Goal: Information Seeking & Learning: Check status

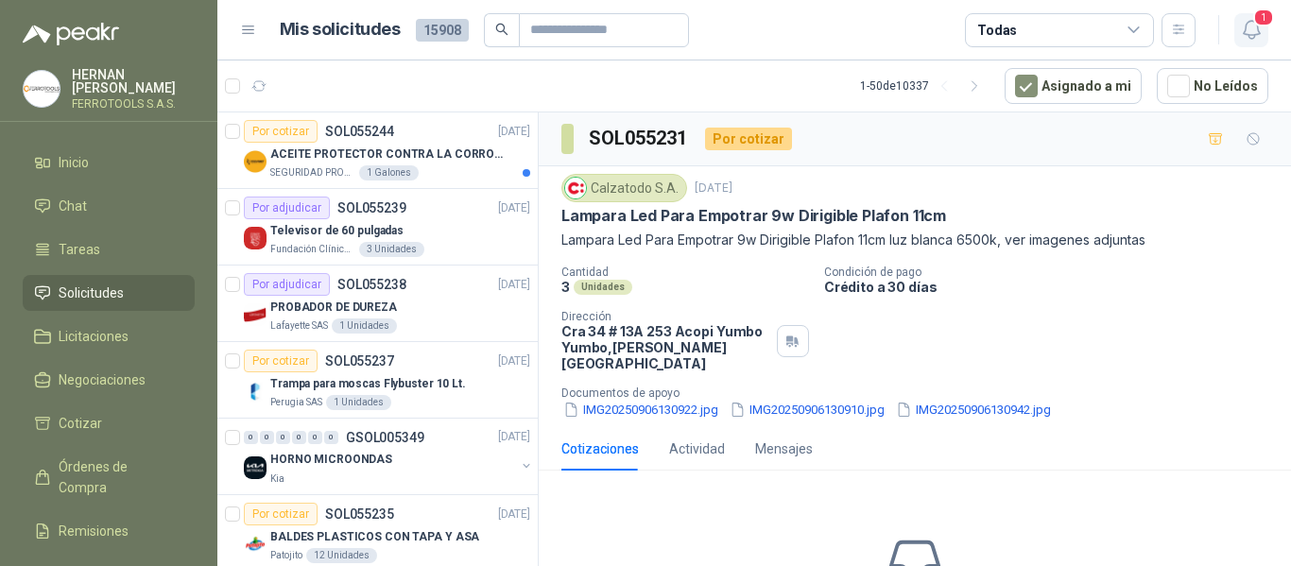
click at [1257, 23] on span "1" at bounding box center [1263, 18] width 21 height 18
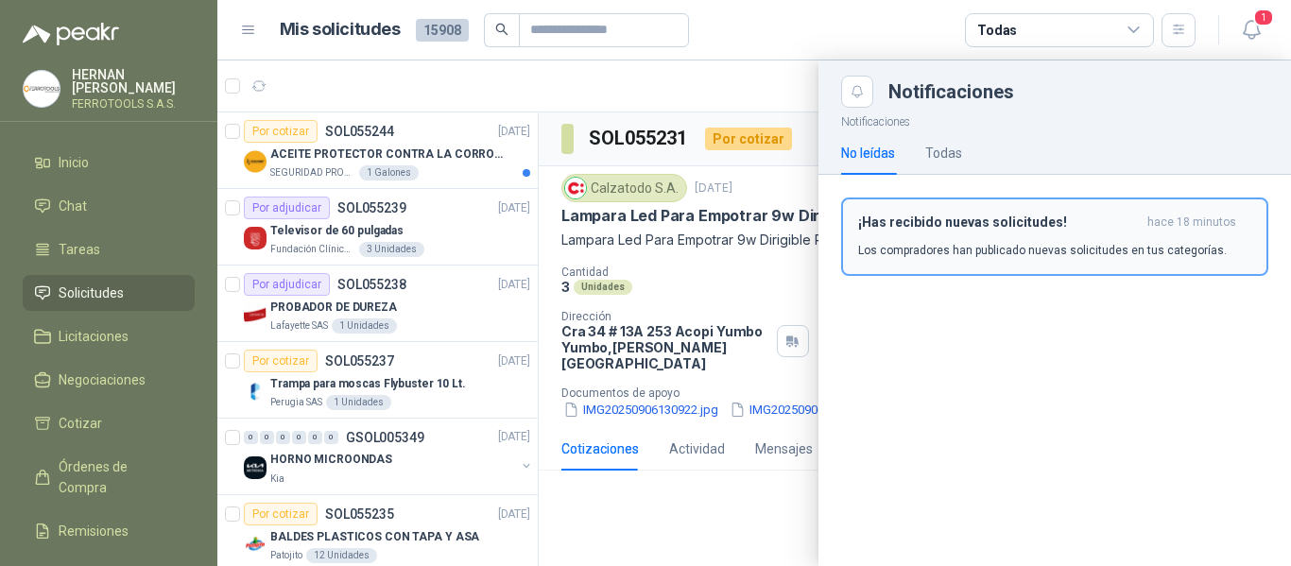
click at [1110, 239] on div "¡Has recibido nuevas solicitudes! hace 18 minutos Los compradores han publicado…" at bounding box center [1054, 237] width 393 height 44
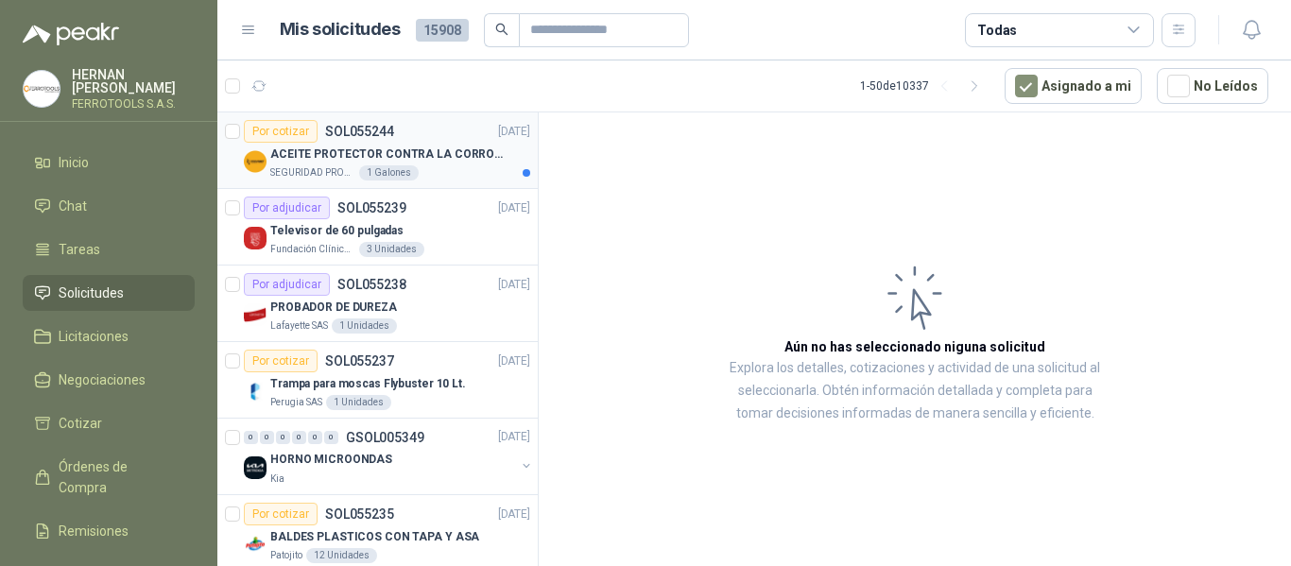
click at [437, 174] on div "SEGURIDAD PROVISER LTDA 1 Galones" at bounding box center [400, 172] width 260 height 15
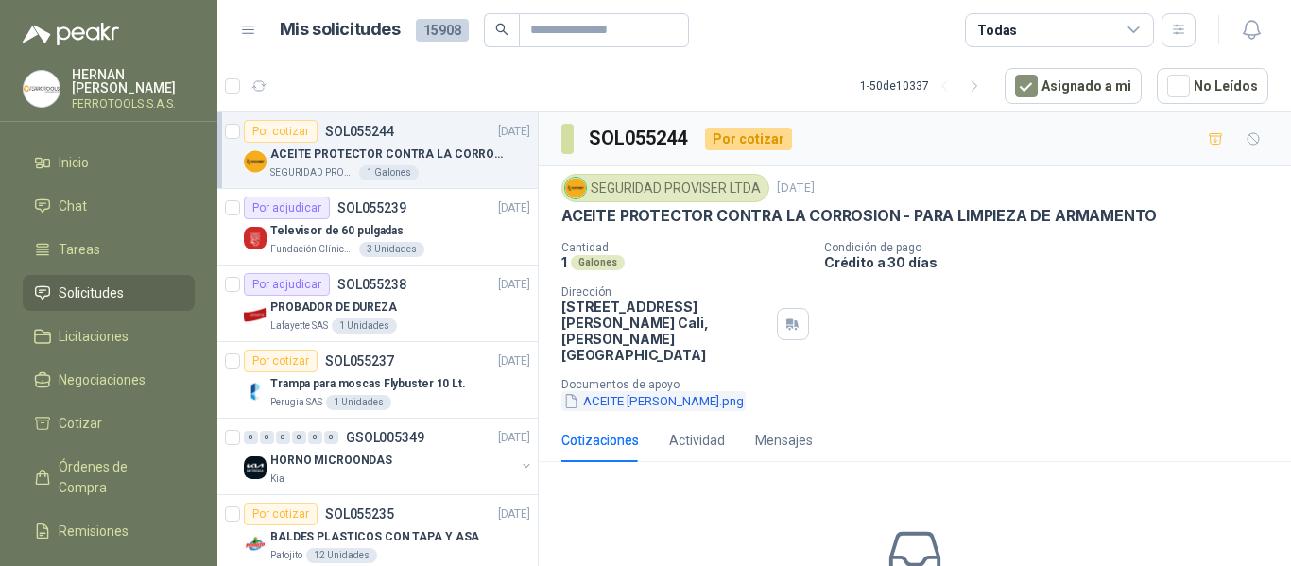
click at [687, 392] on button "ACEITE DE ARMAS.png" at bounding box center [653, 401] width 184 height 20
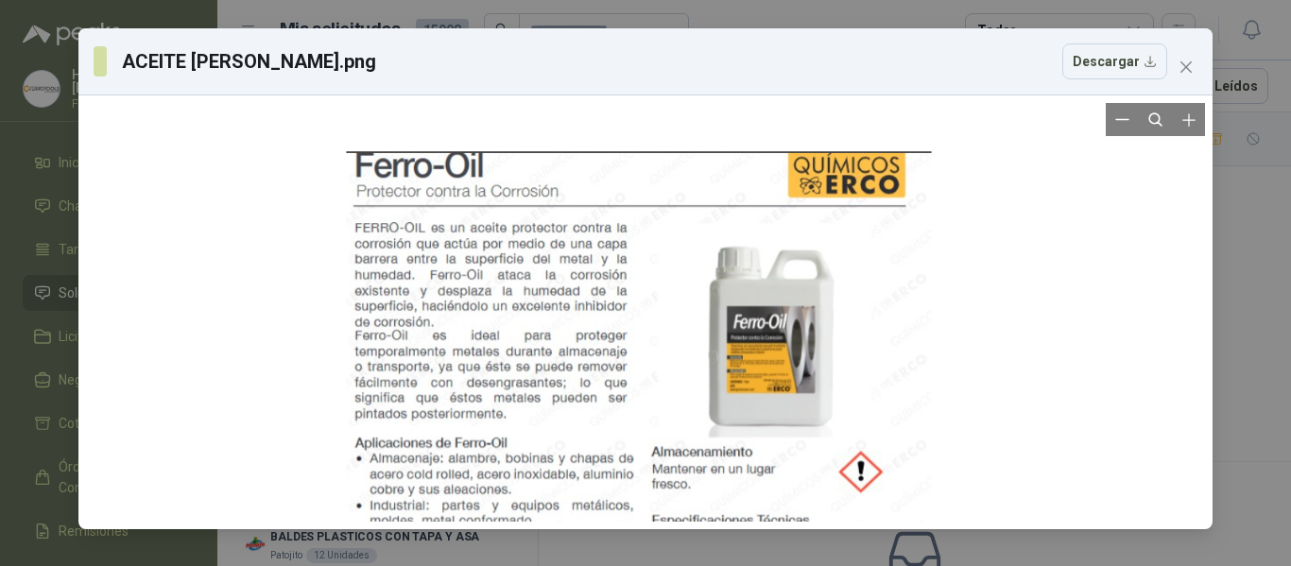
drag, startPoint x: 770, startPoint y: 215, endPoint x: 764, endPoint y: 404, distance: 189.1
click at [764, 404] on div at bounding box center [638, 486] width 585 height 670
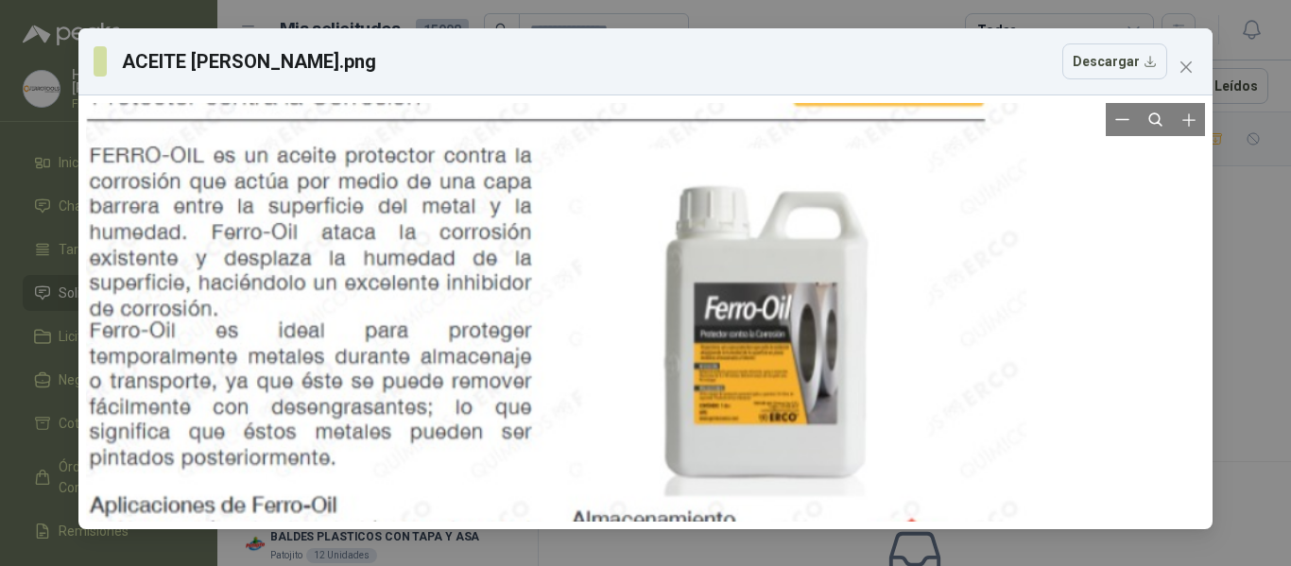
drag, startPoint x: 869, startPoint y: 219, endPoint x: 633, endPoint y: 319, distance: 256.6
click at [633, 319] on div at bounding box center [551, 575] width 951 height 1089
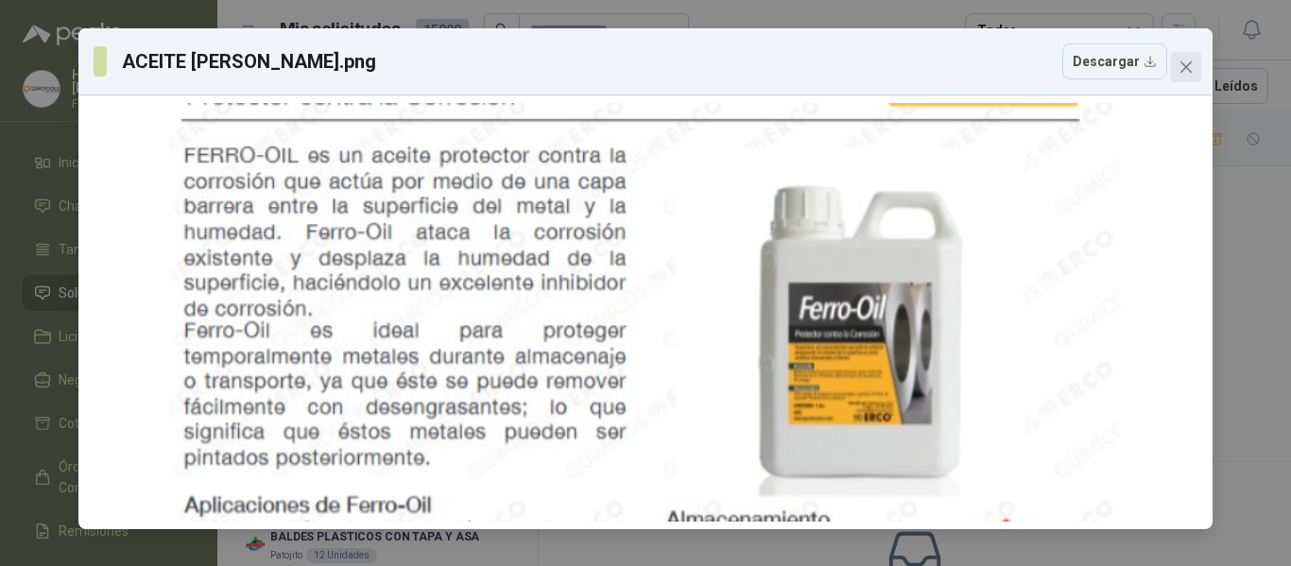
click at [1183, 72] on icon "close" at bounding box center [1185, 67] width 15 height 15
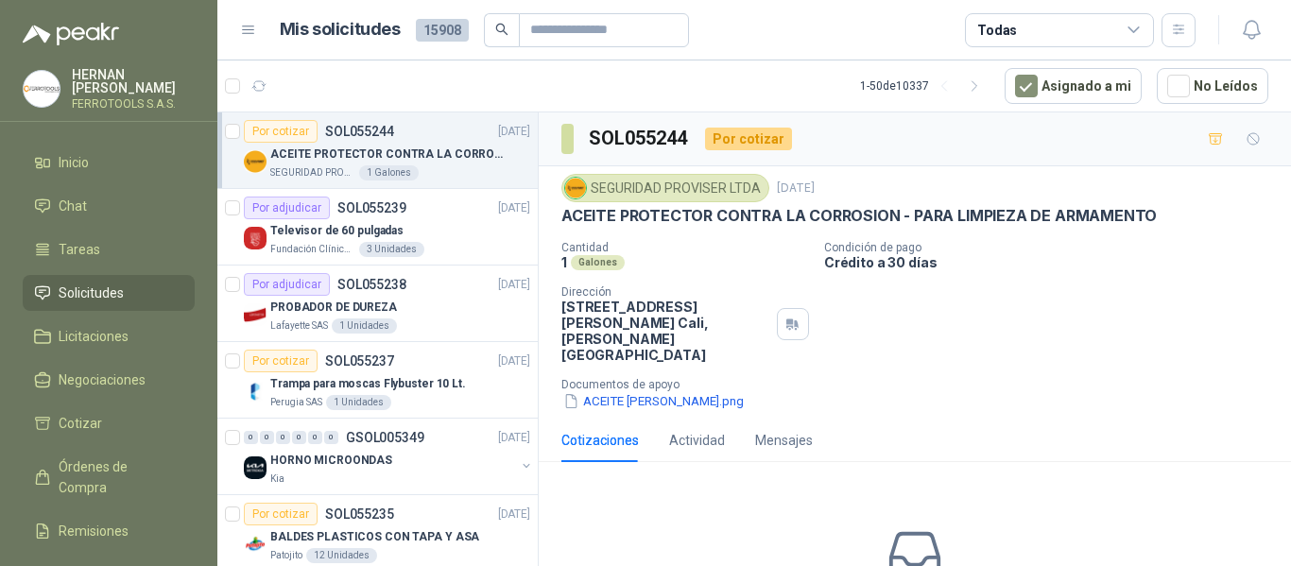
click at [474, 159] on p "ACEITE PROTECTOR CONTRA LA CORROSION - PARA LIMPIEZA DE ARMAMENTO" at bounding box center [387, 155] width 235 height 18
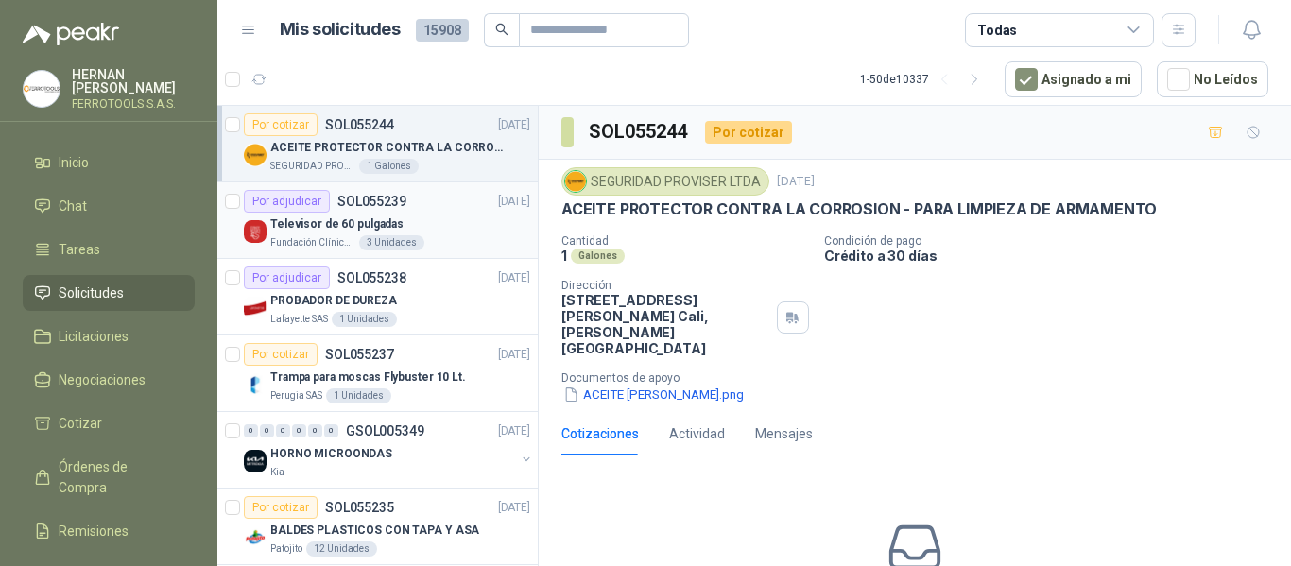
click at [456, 222] on div "Televisor de 60 pulgadas" at bounding box center [400, 224] width 260 height 23
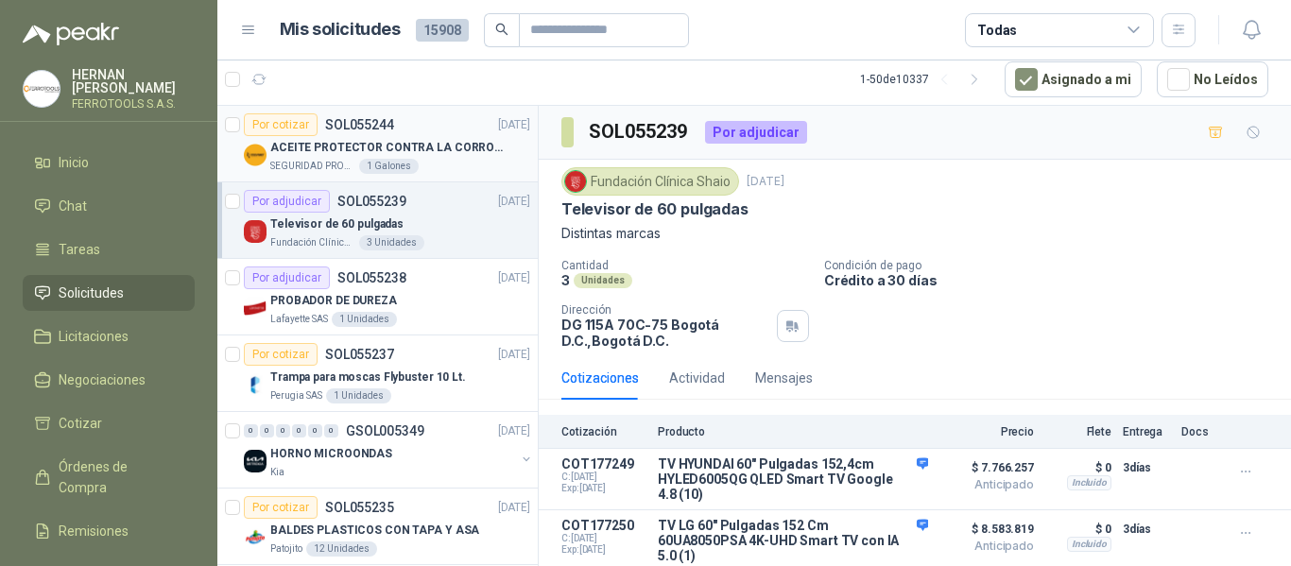
click at [460, 172] on div "SEGURIDAD PROVISER LTDA 1 Galones" at bounding box center [400, 166] width 260 height 15
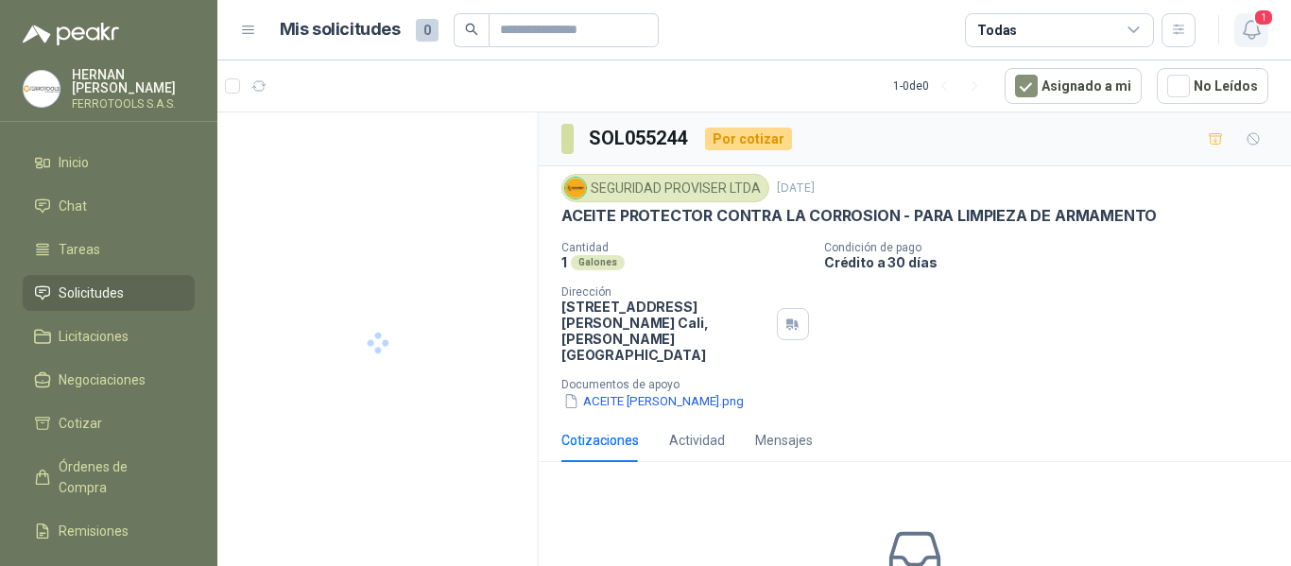
click at [1260, 30] on icon "button" at bounding box center [1252, 30] width 24 height 24
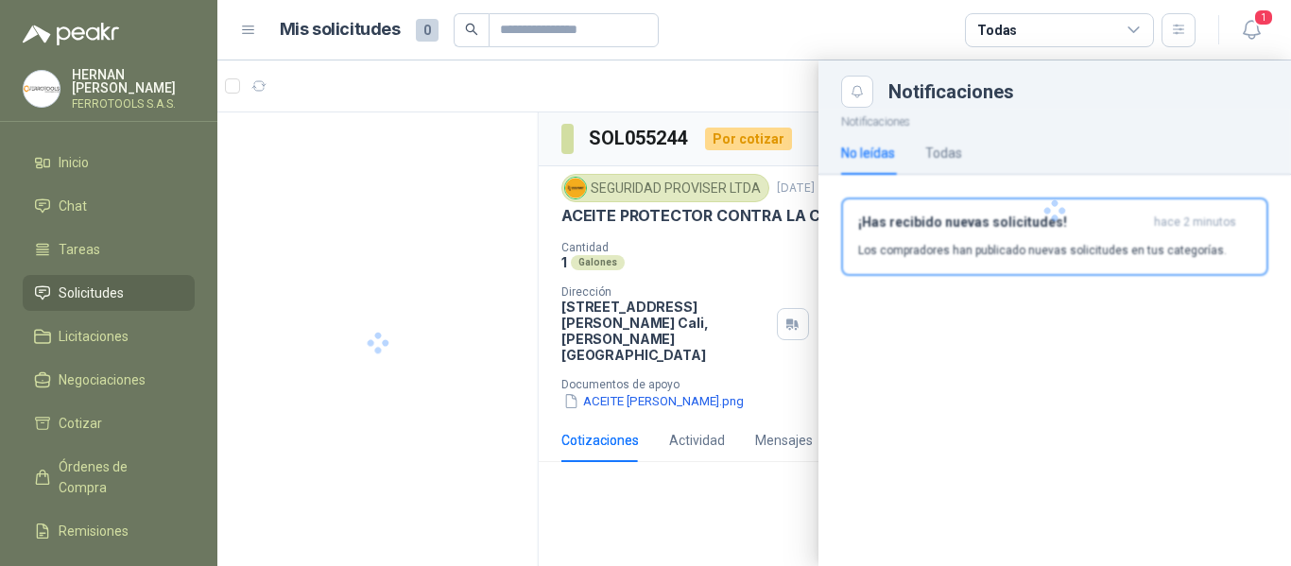
click at [1033, 223] on div at bounding box center [1054, 211] width 472 height 206
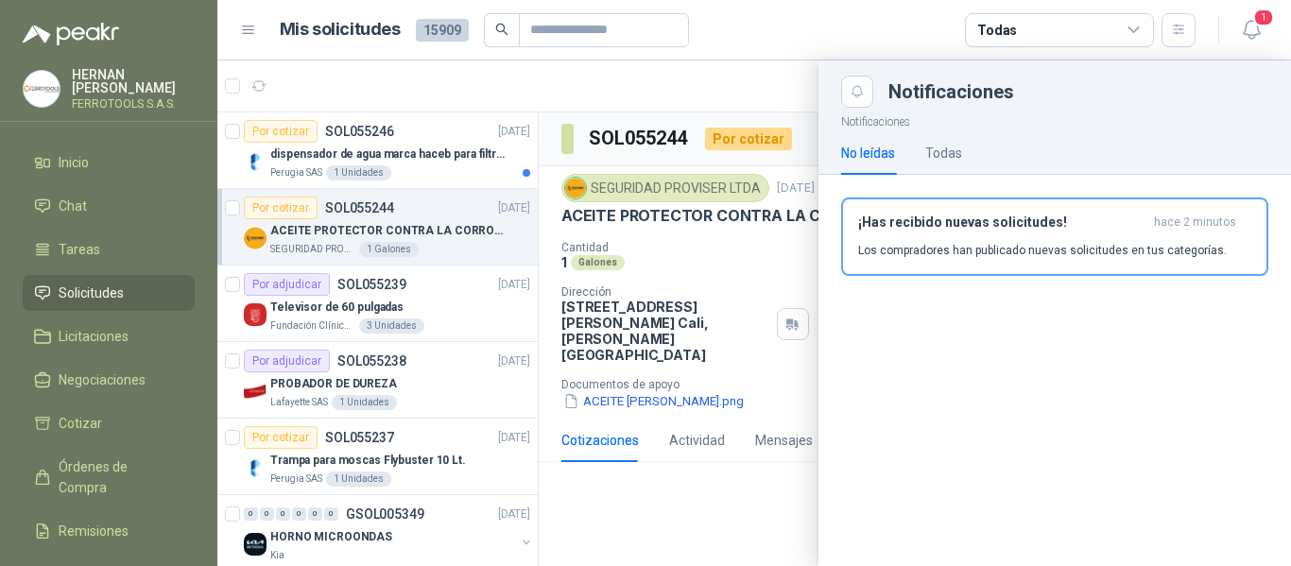
click at [451, 152] on div at bounding box center [754, 313] width 1074 height 506
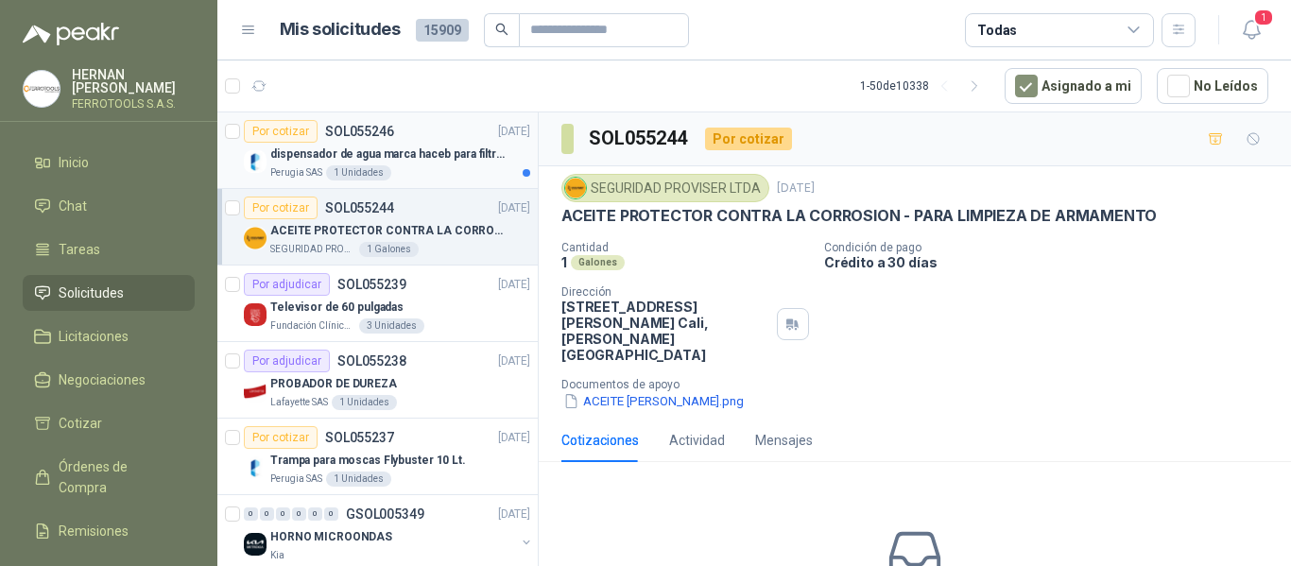
click at [451, 154] on p "dispensador de agua marca haceb para filtros Nikkei" at bounding box center [387, 155] width 235 height 18
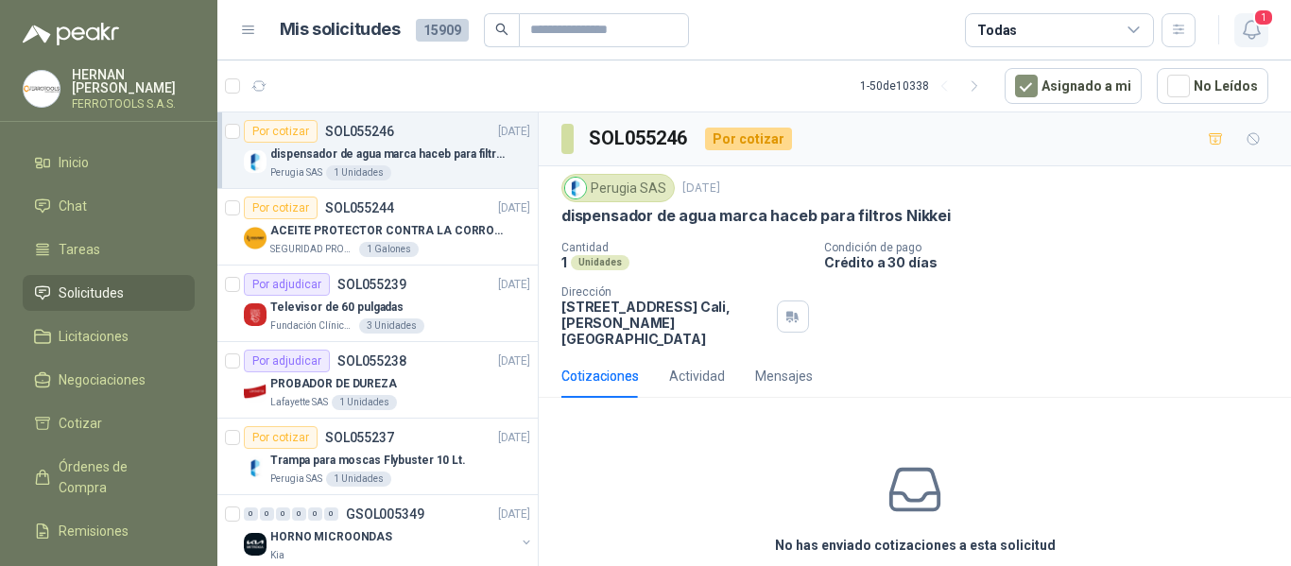
click at [1238, 30] on button "1" at bounding box center [1251, 30] width 34 height 34
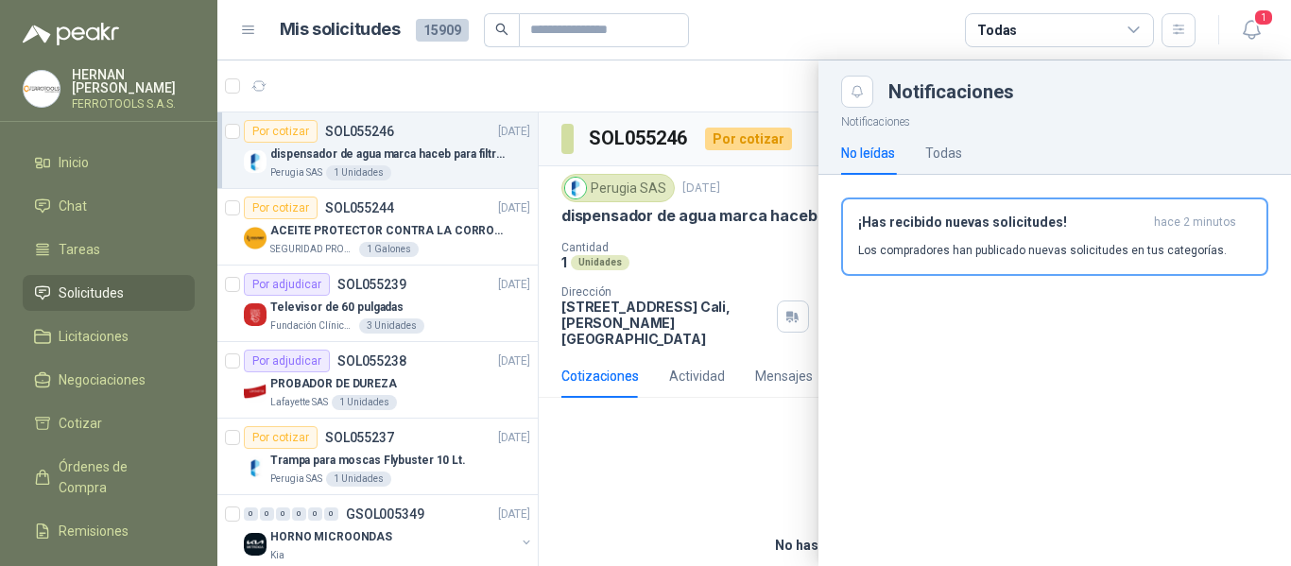
click at [1230, 35] on div "1" at bounding box center [1231, 29] width 73 height 29
click at [112, 318] on link "Licitaciones" at bounding box center [109, 336] width 172 height 36
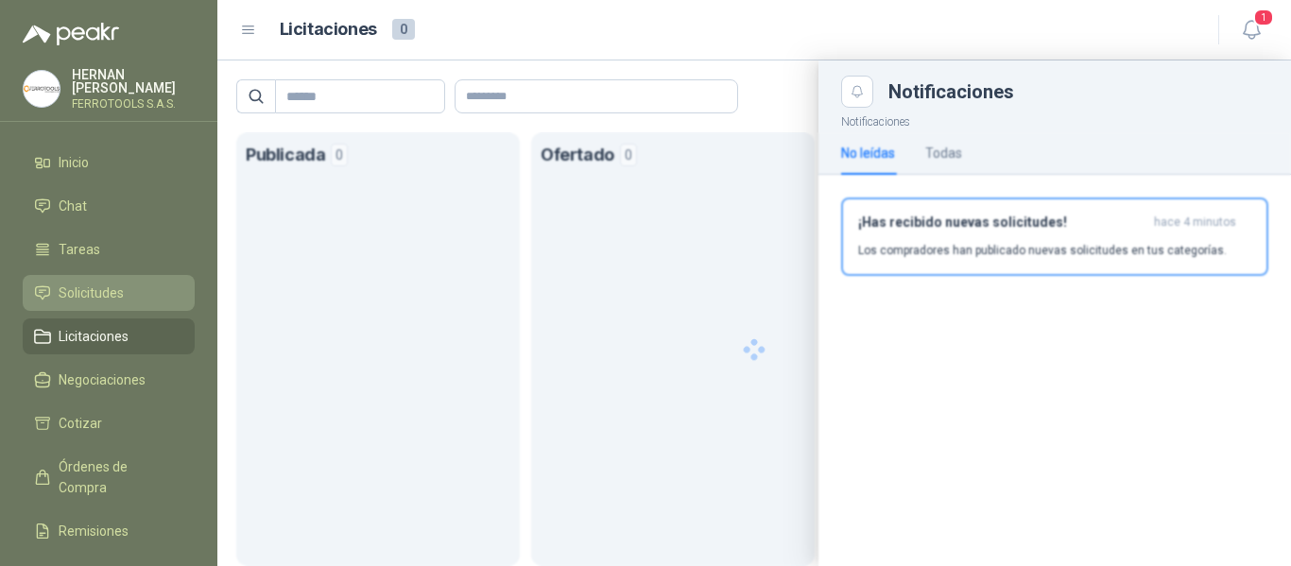
click at [120, 288] on span "Solicitudes" at bounding box center [91, 293] width 65 height 21
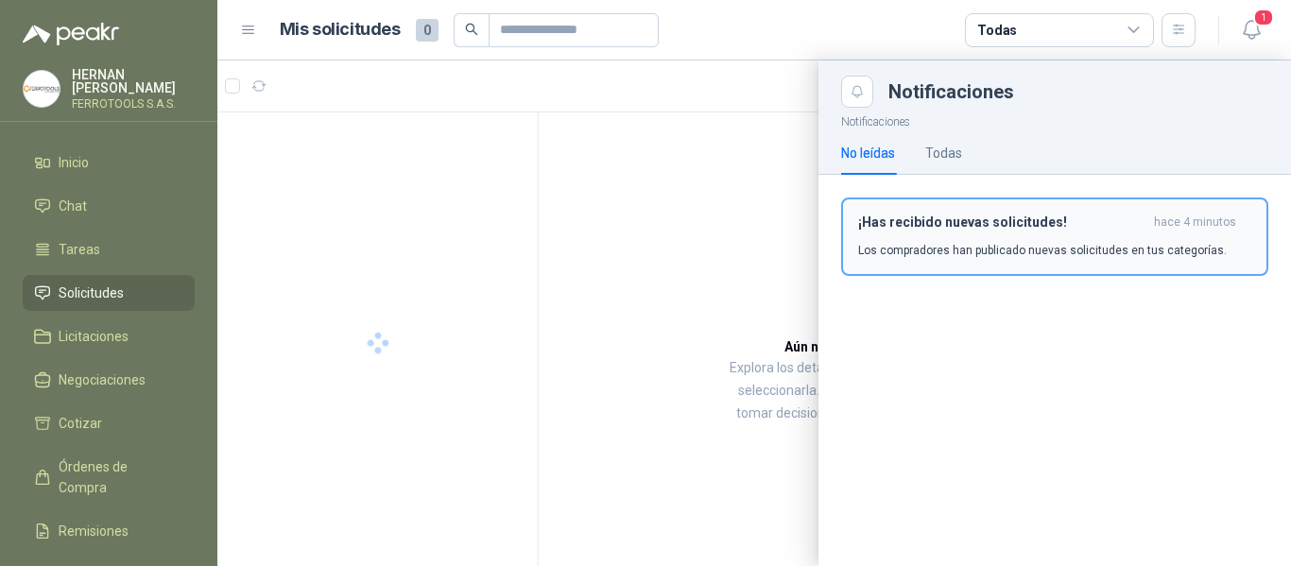
click at [1049, 249] on p "Los compradores han publicado nuevas solicitudes en tus categorías." at bounding box center [1042, 250] width 369 height 17
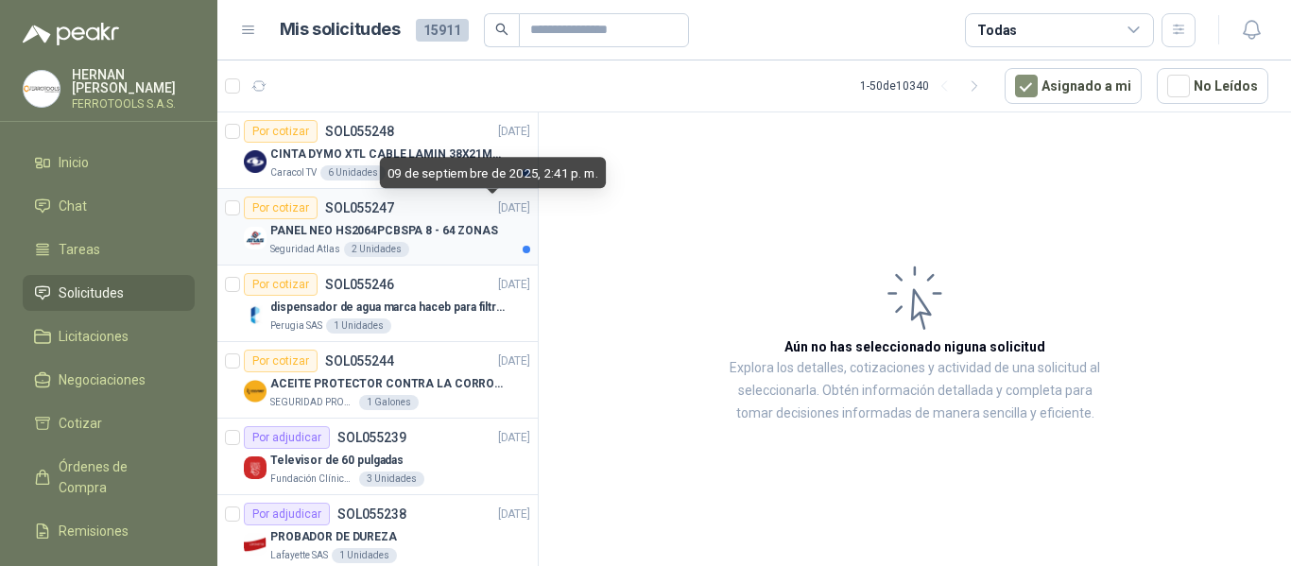
click at [447, 240] on div "PANEL NEO HS2064PCBSPA 8 - 64 ZONAS" at bounding box center [400, 230] width 260 height 23
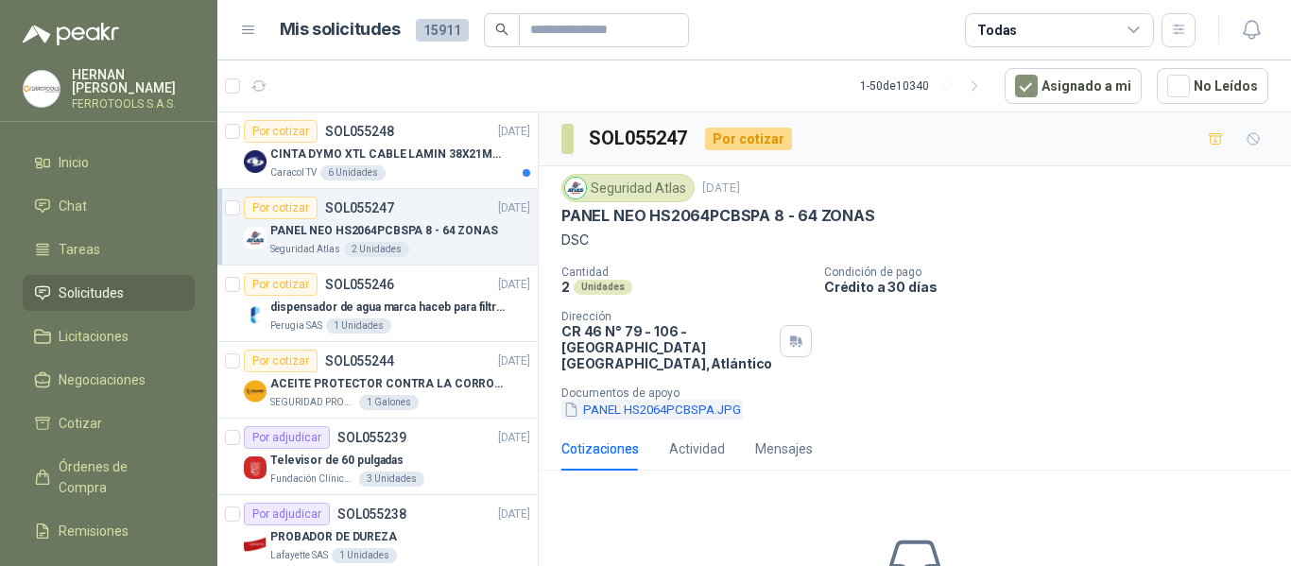
click at [689, 400] on button "PANEL HS2064PCBSPA.JPG" at bounding box center [651, 410] width 181 height 20
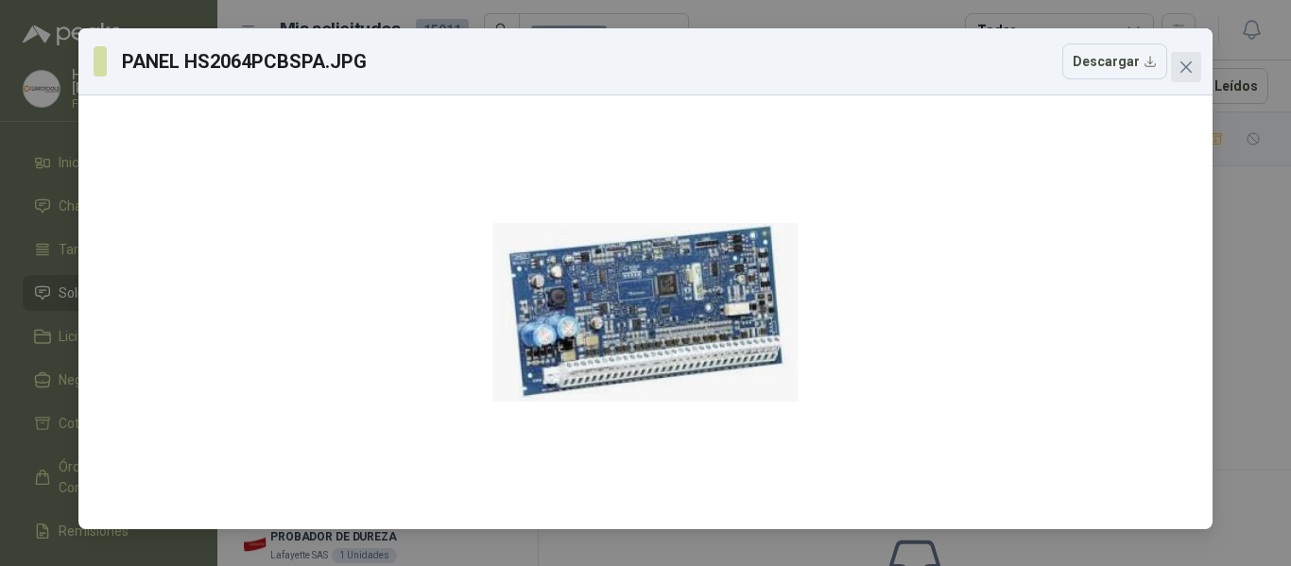
click at [1183, 71] on icon "close" at bounding box center [1185, 66] width 11 height 11
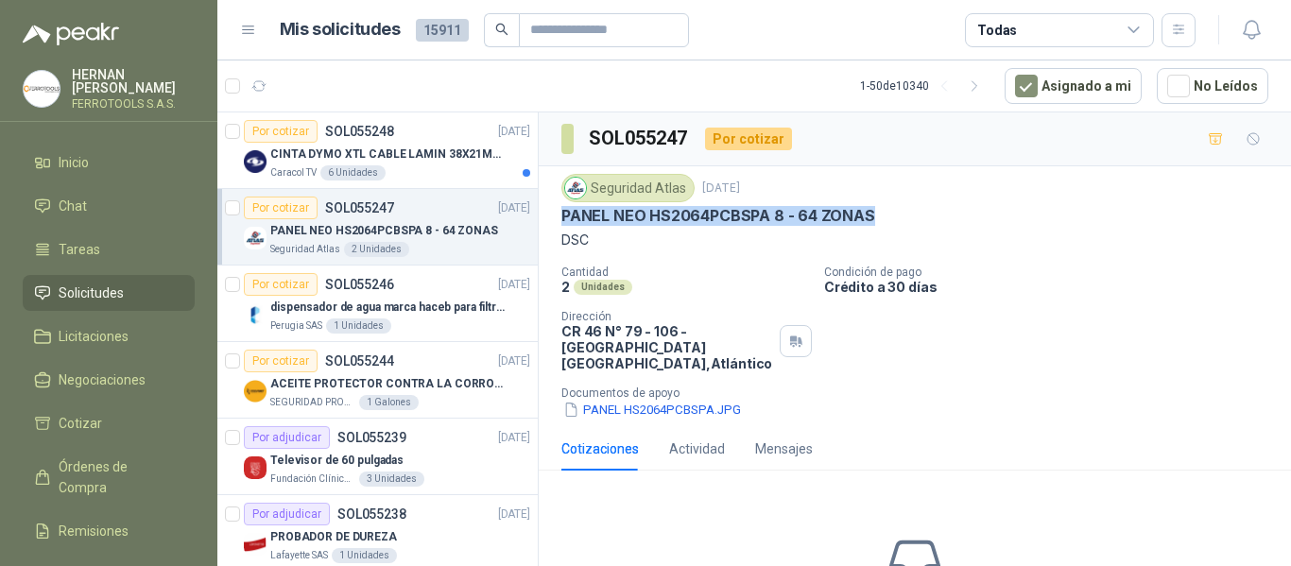
drag, startPoint x: 560, startPoint y: 213, endPoint x: 867, endPoint y: 222, distance: 306.3
click at [867, 222] on div "Seguridad Atlas 9 sept, 2025 PANEL NEO HS2064PCBSPA 8 - 64 ZONAS DSC Cantidad 2…" at bounding box center [915, 296] width 752 height 261
copy p "PANEL NEO HS2064PCBSPA 8 - 64 ZONAS"
click at [458, 179] on div "Caracol TV 6 Unidades" at bounding box center [400, 172] width 260 height 15
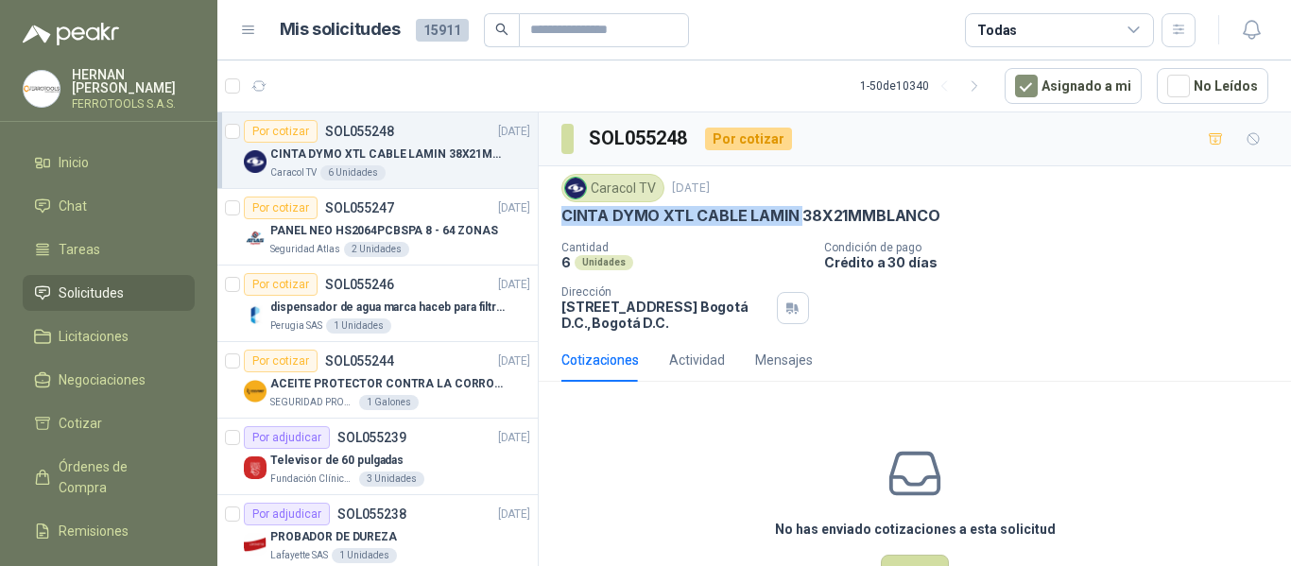
drag, startPoint x: 564, startPoint y: 208, endPoint x: 801, endPoint y: 207, distance: 237.2
click at [801, 207] on p "CINTA DYMO XTL CABLE LAMIN 38X21MMBLANCO" at bounding box center [750, 216] width 379 height 20
copy p "CINTA DYMO XTL CABLE LAMIN"
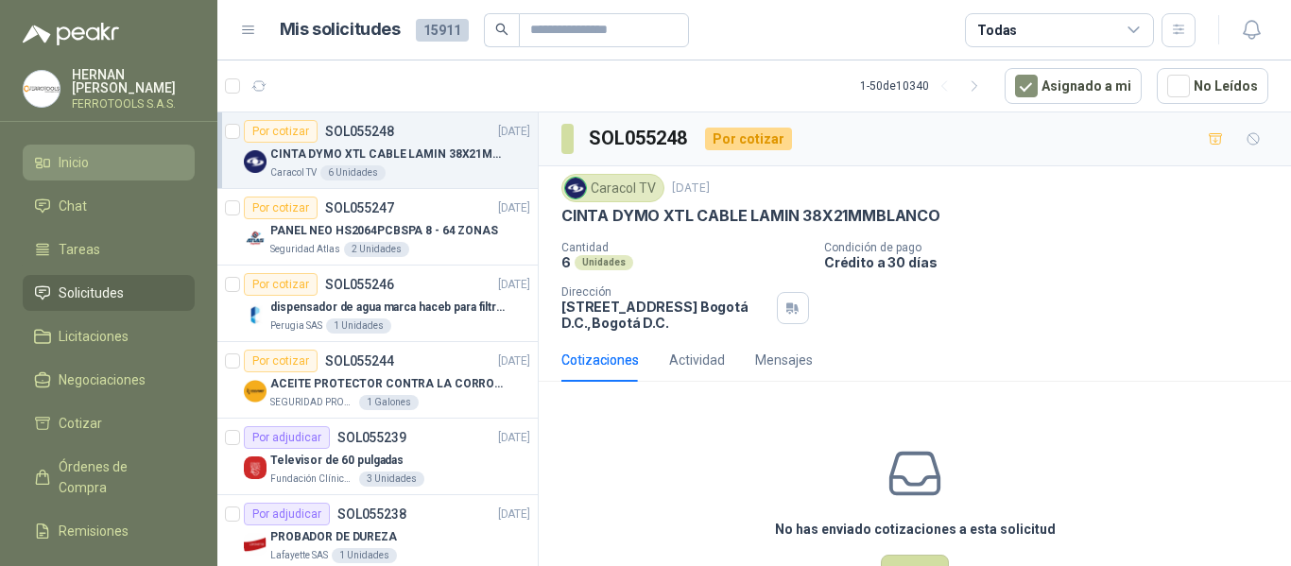
click at [109, 145] on link "Inicio" at bounding box center [109, 163] width 172 height 36
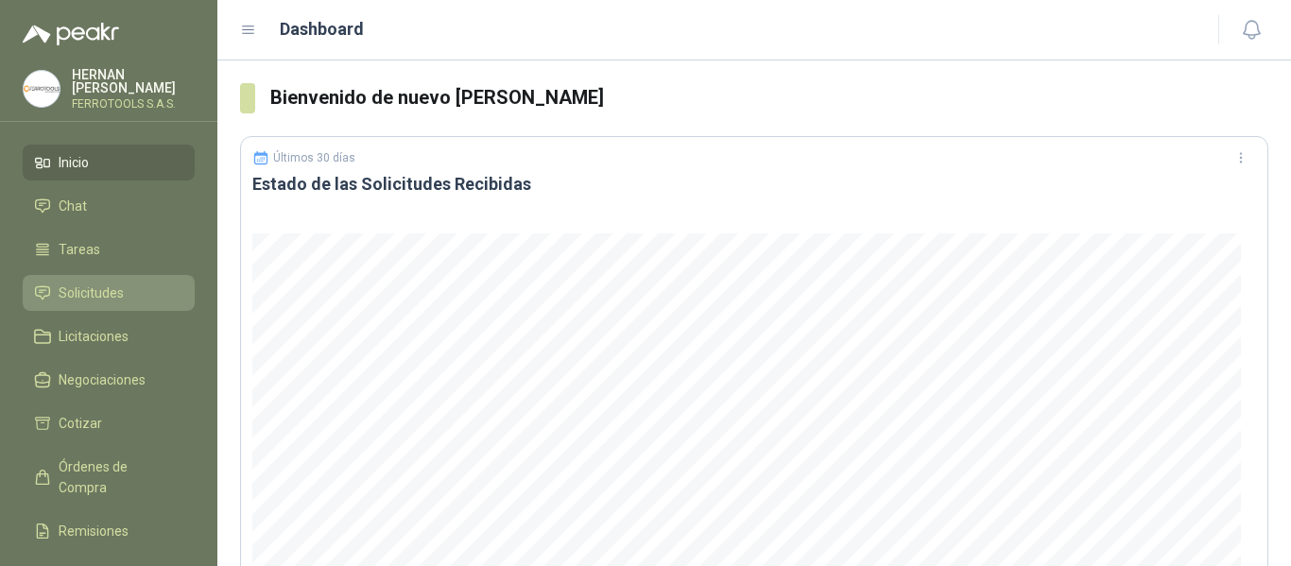
click at [98, 287] on span "Solicitudes" at bounding box center [91, 293] width 65 height 21
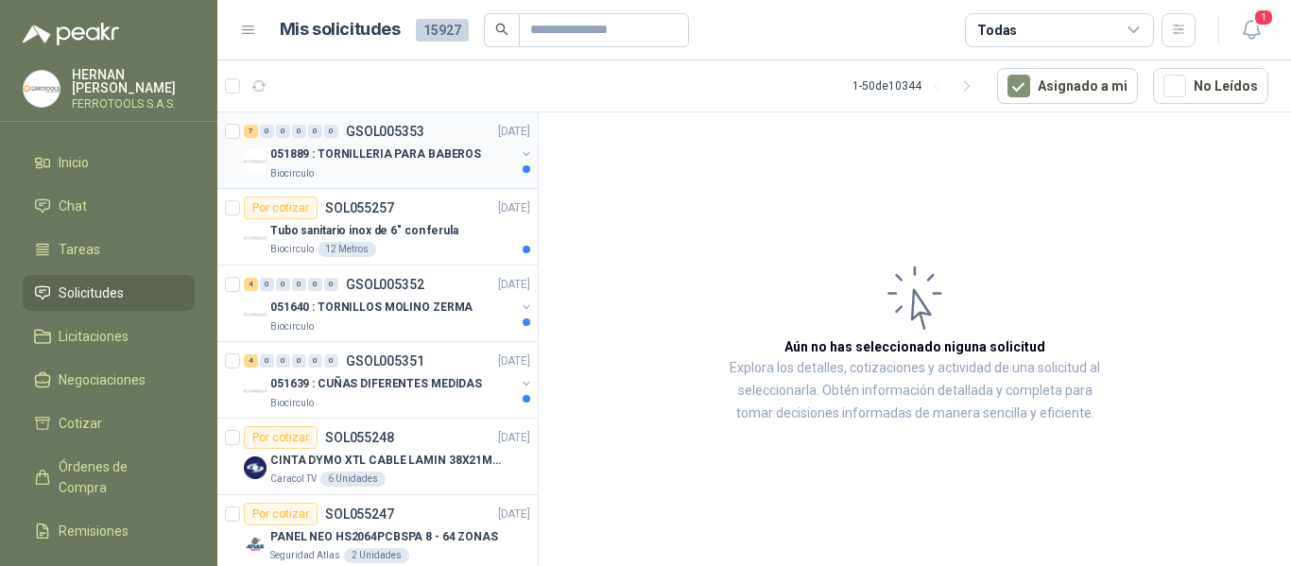
click at [402, 141] on div "7 0 0 0 0 0 GSOL005353 [DATE]" at bounding box center [389, 131] width 290 height 23
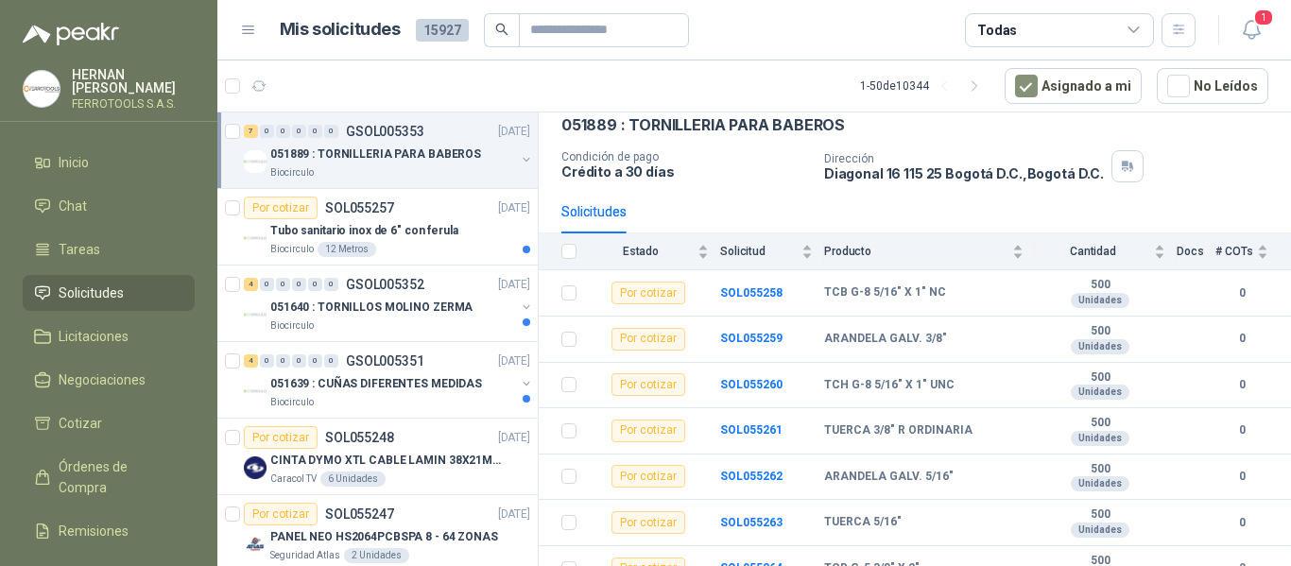
scroll to position [113, 0]
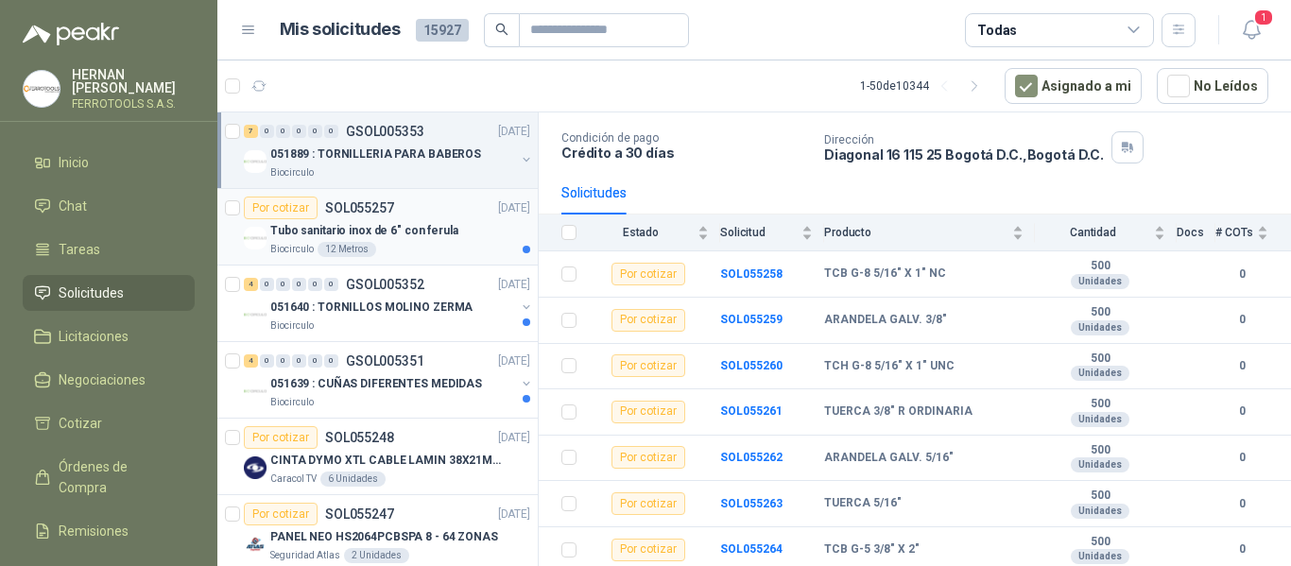
click at [423, 259] on article "Por cotizar SOL055257 09/09/25 Tubo sanitario inox de 6" con ferula Biocirculo …" at bounding box center [377, 227] width 320 height 77
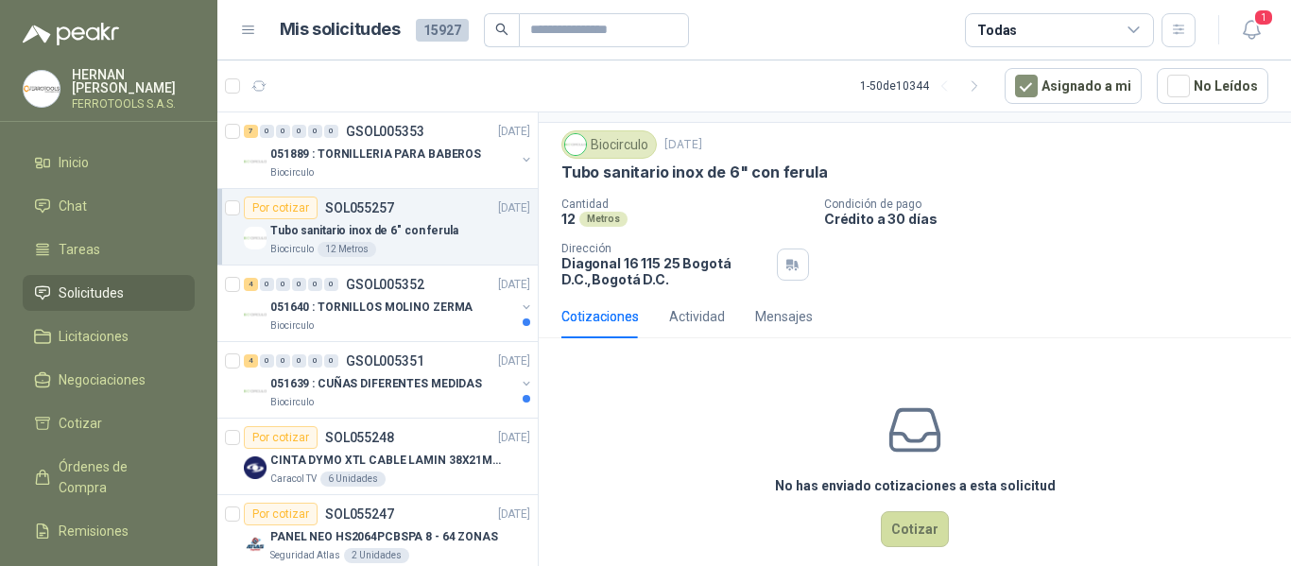
scroll to position [66, 0]
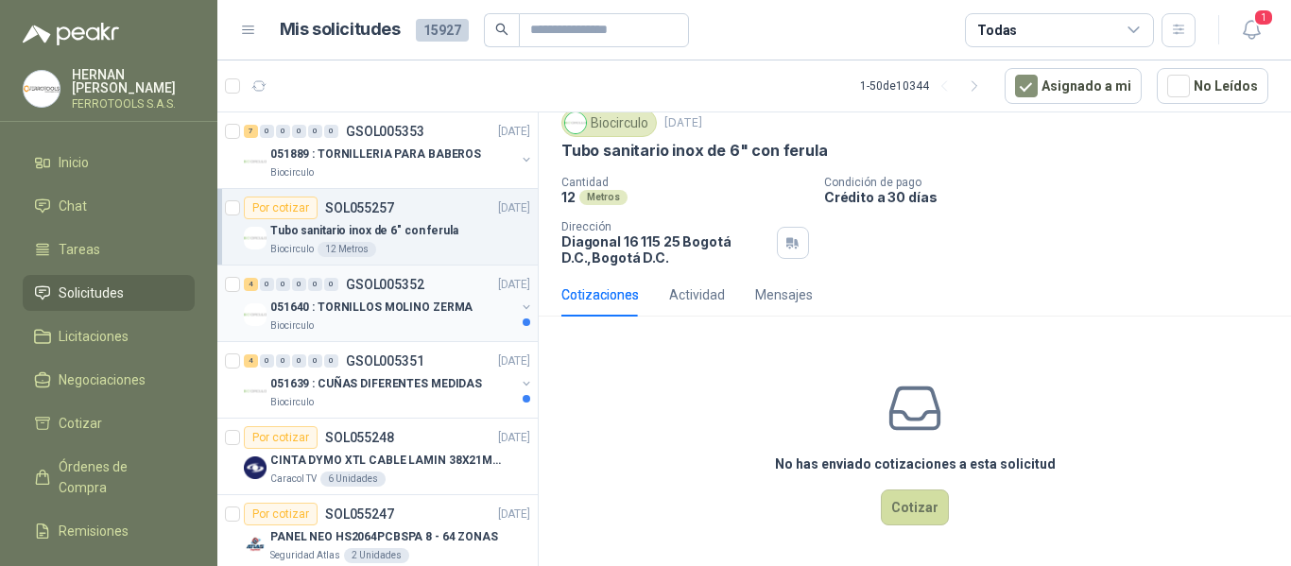
click at [467, 310] on div "051640 : TORNILLOS MOLINO ZERMA" at bounding box center [392, 307] width 245 height 23
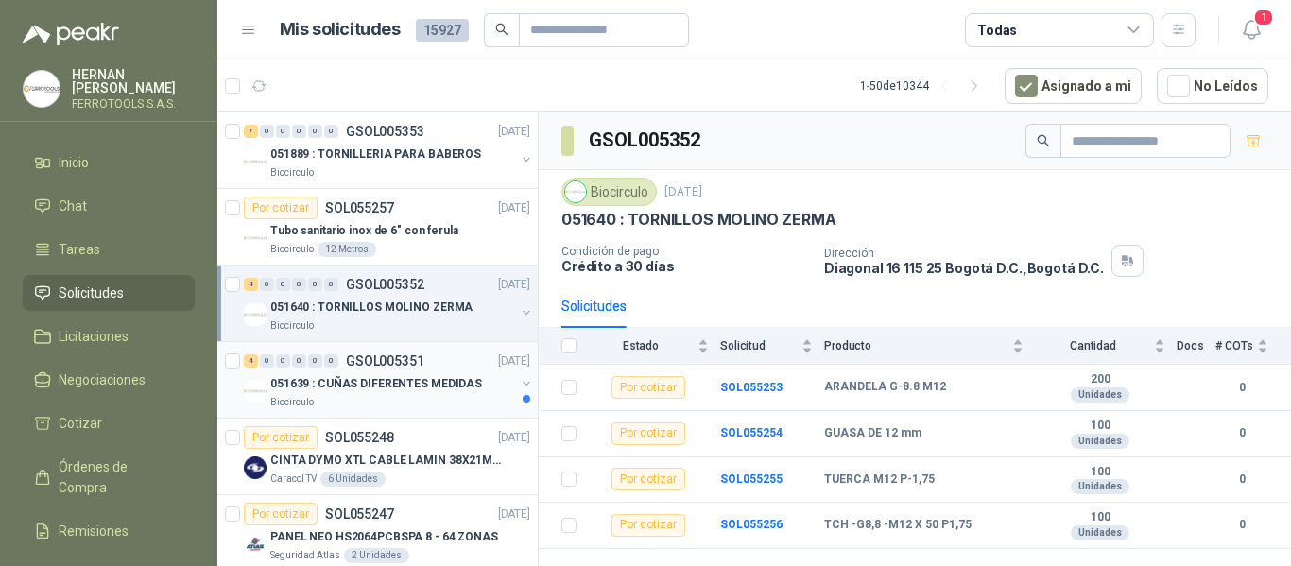
click at [432, 387] on p "051639 : CUÑAS DIFERENTES MEDIDAS" at bounding box center [376, 384] width 212 height 18
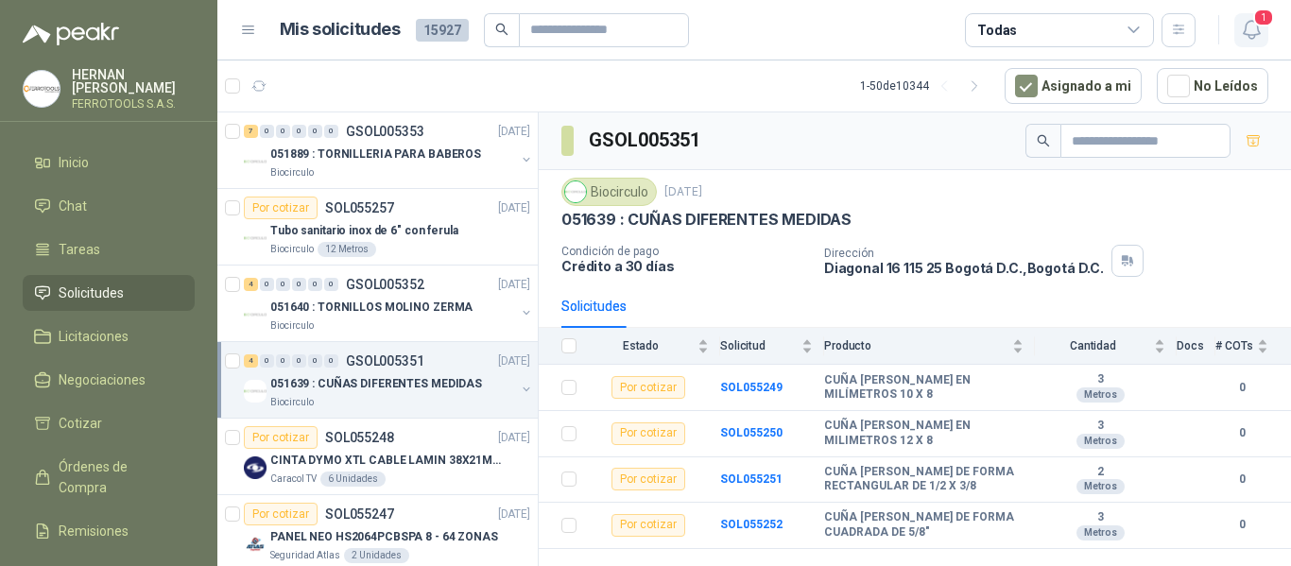
click at [1247, 24] on icon "button" at bounding box center [1252, 30] width 24 height 24
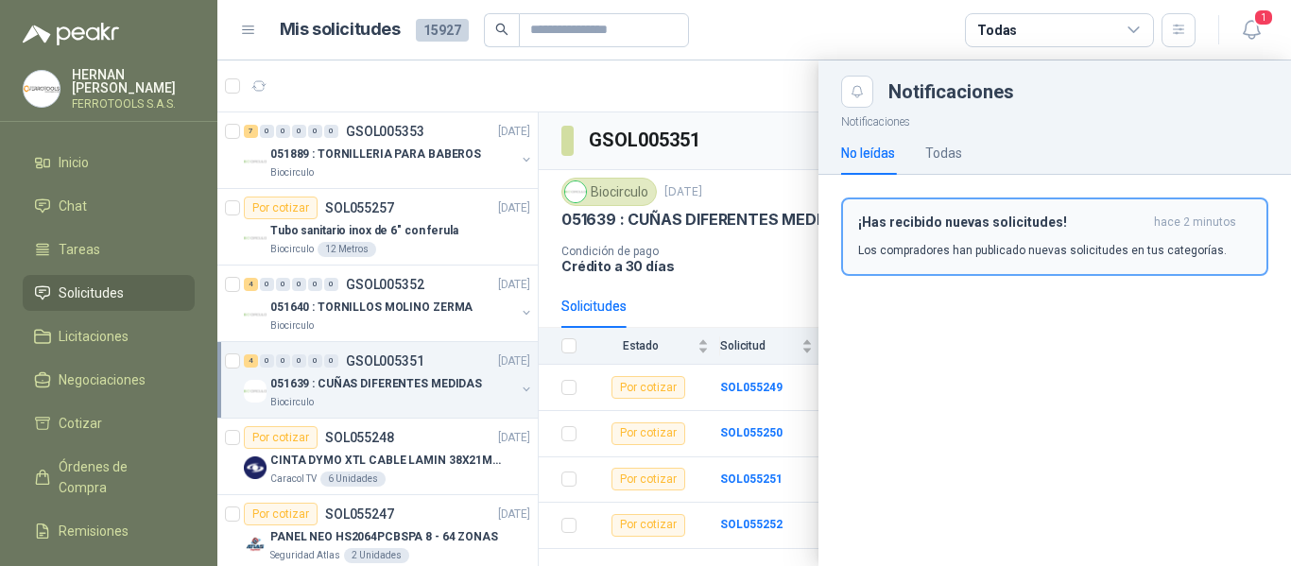
click at [1029, 234] on div "¡Has recibido nuevas solicitudes! hace 2 minutos Los compradores han publicado …" at bounding box center [1054, 237] width 393 height 44
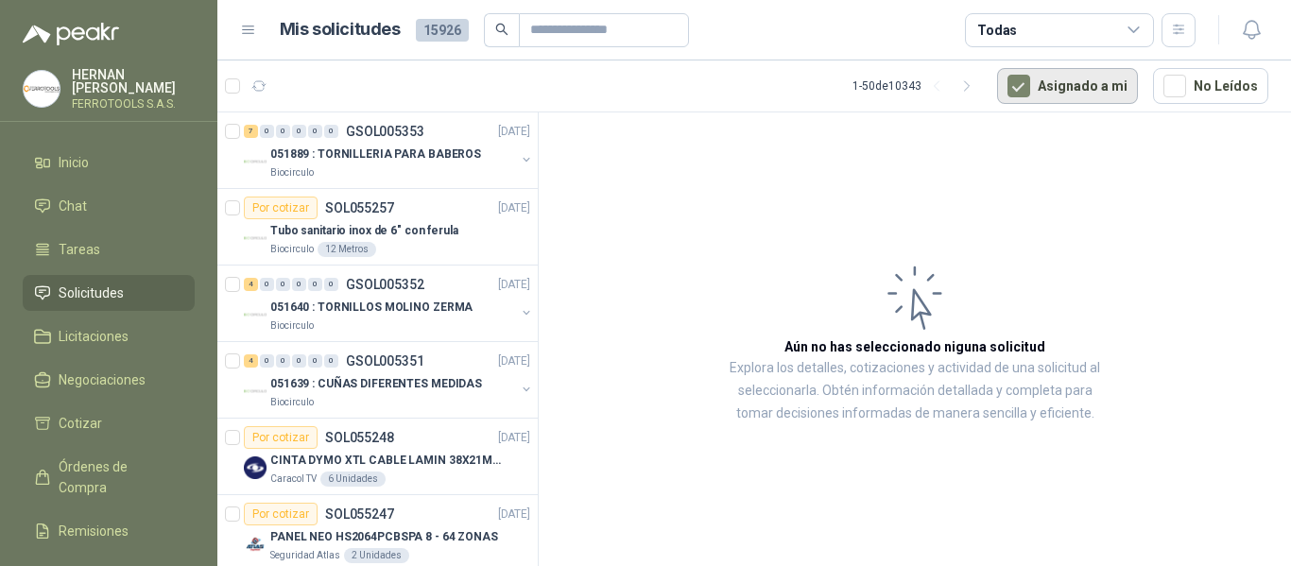
click at [1013, 78] on button "Asignado a mi" at bounding box center [1067, 86] width 141 height 36
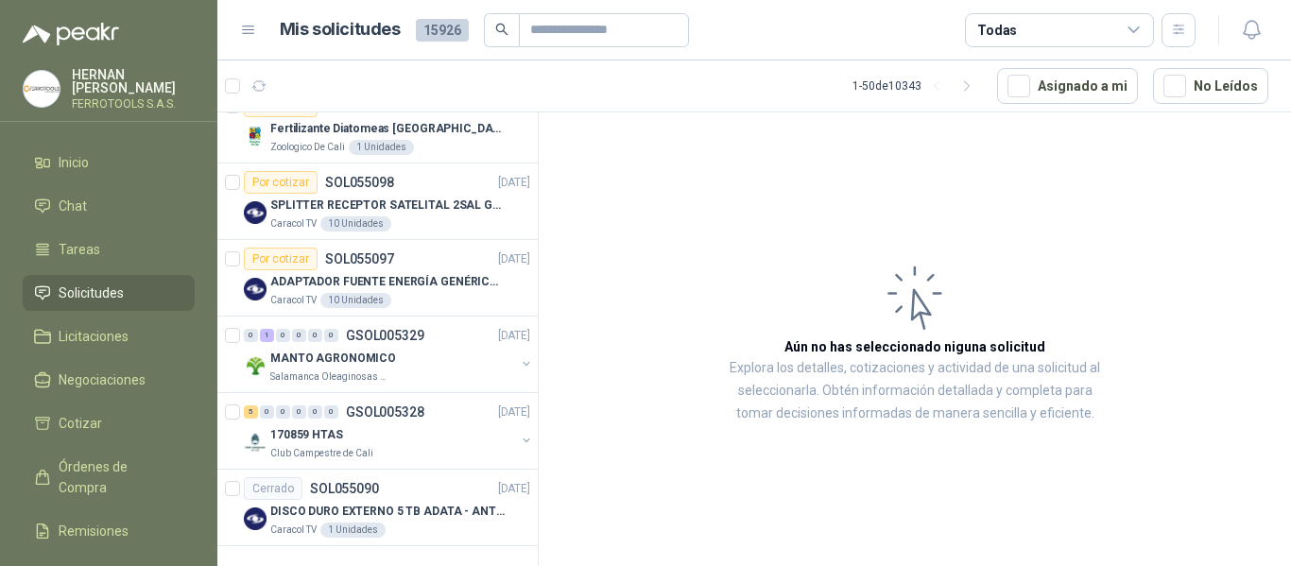
scroll to position [3409, 0]
click at [974, 79] on icon "button" at bounding box center [967, 86] width 16 height 16
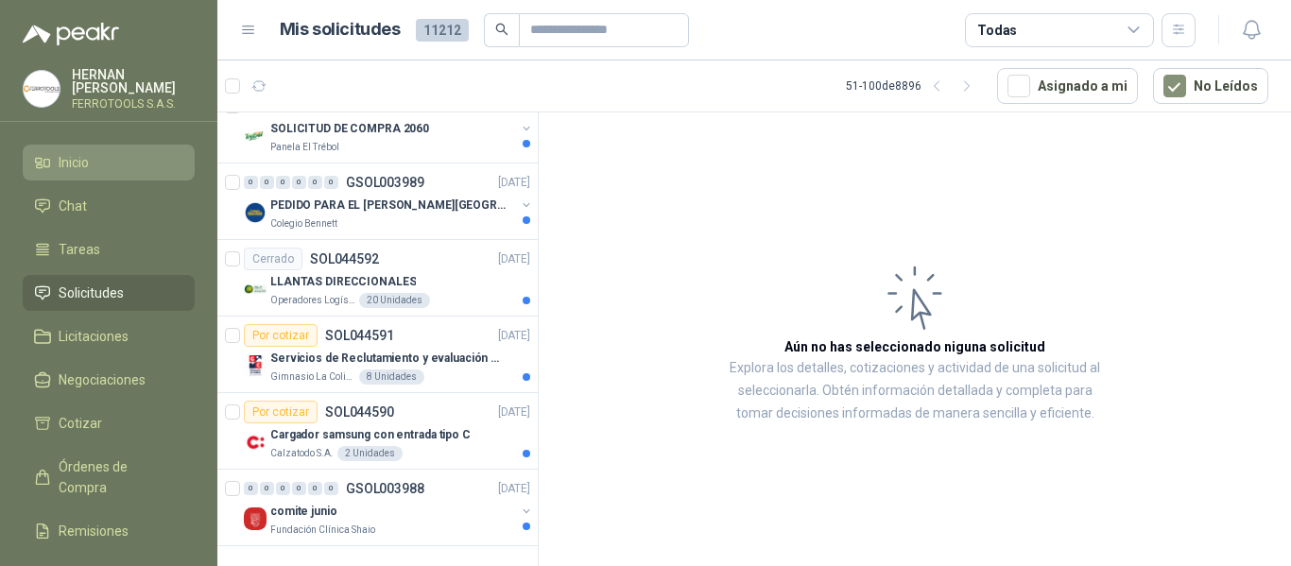
click at [66, 165] on span "Inicio" at bounding box center [74, 162] width 30 height 21
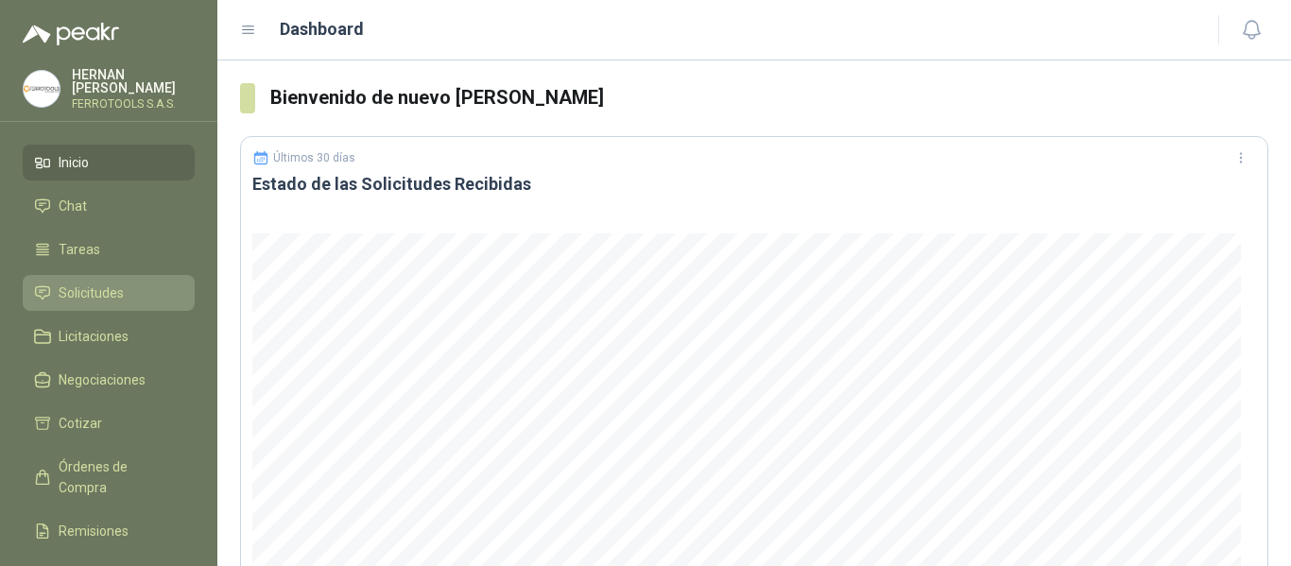
click at [91, 285] on span "Solicitudes" at bounding box center [91, 293] width 65 height 21
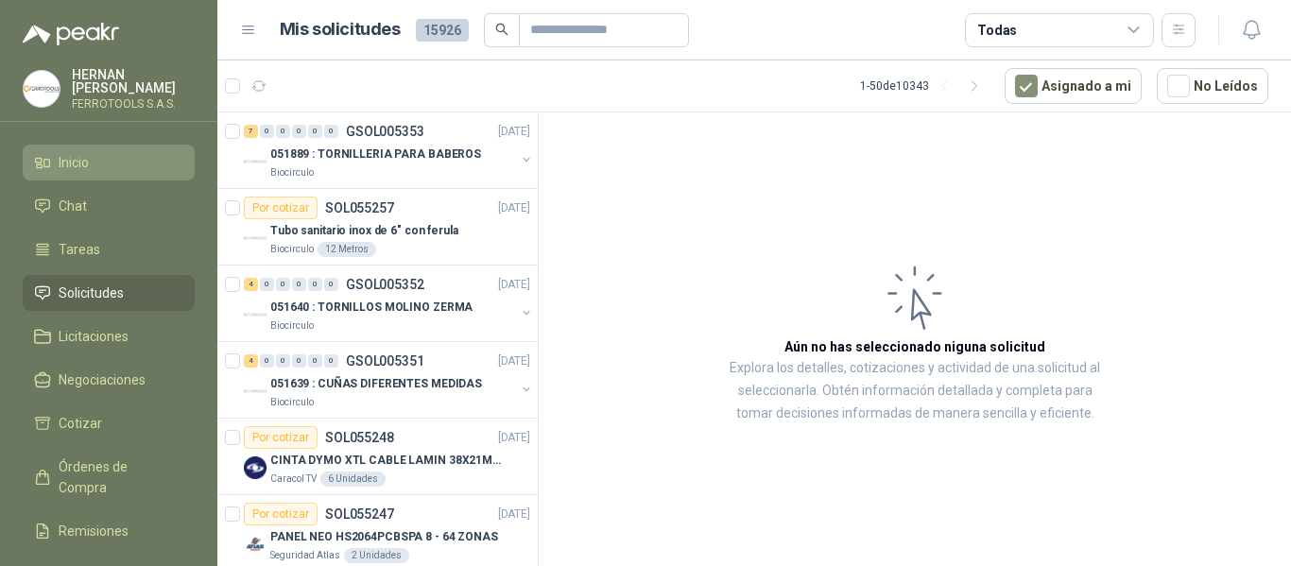
click at [63, 170] on link "Inicio" at bounding box center [109, 163] width 172 height 36
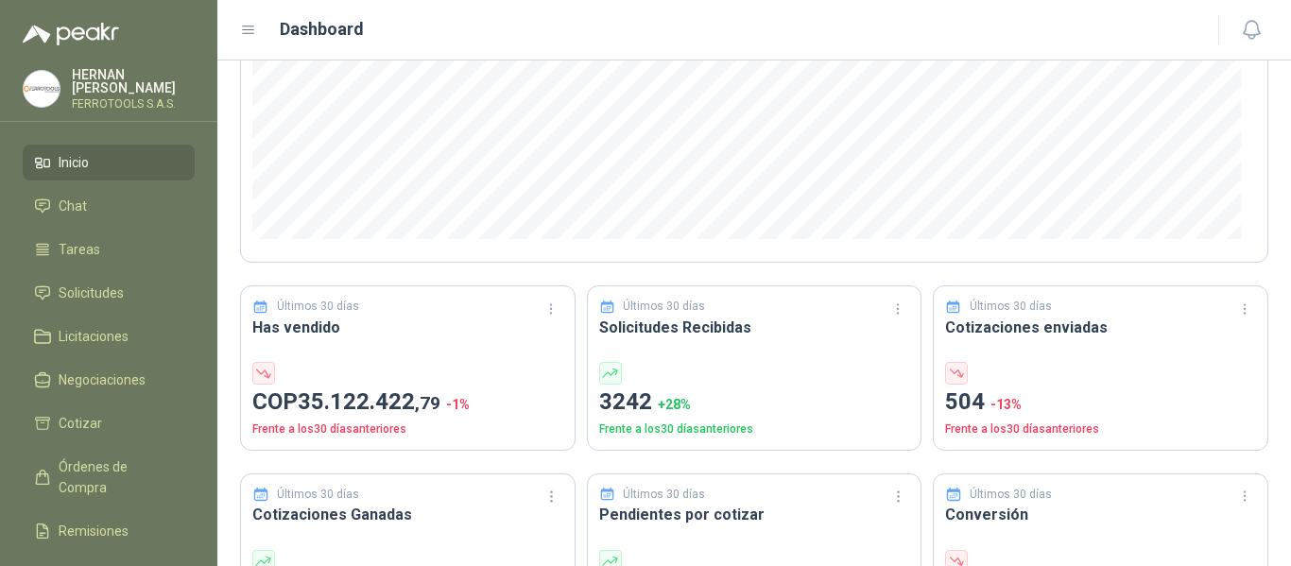
scroll to position [472, 0]
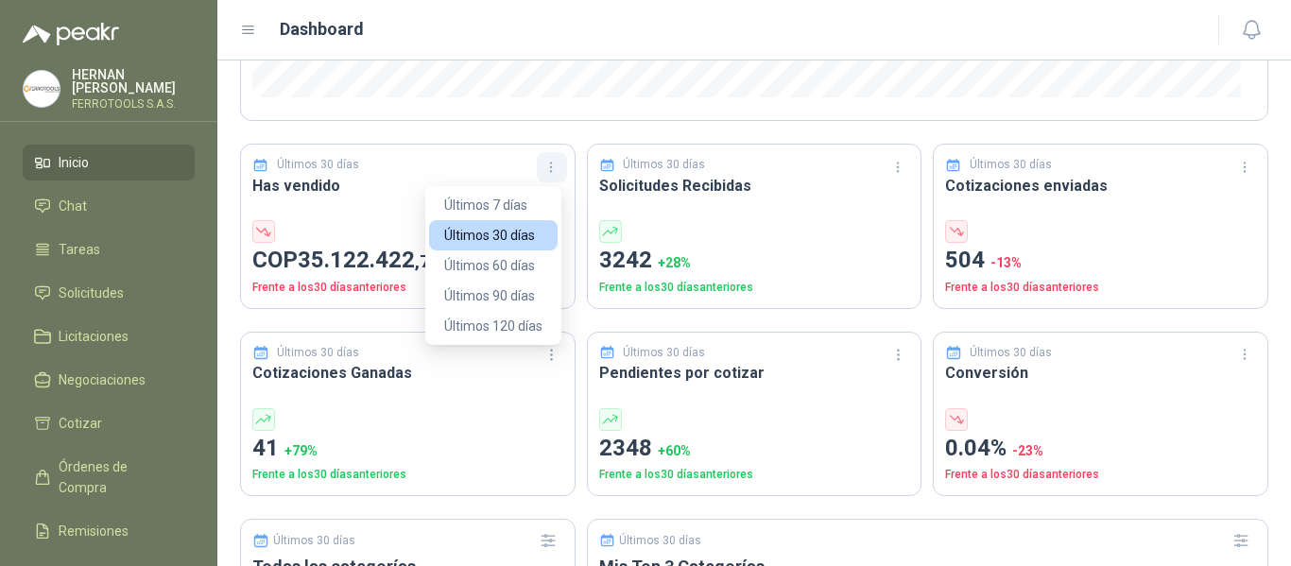
click at [546, 173] on icon "button" at bounding box center [551, 168] width 16 height 16
click at [520, 321] on button "Últimos 120 días" at bounding box center [493, 326] width 129 height 30
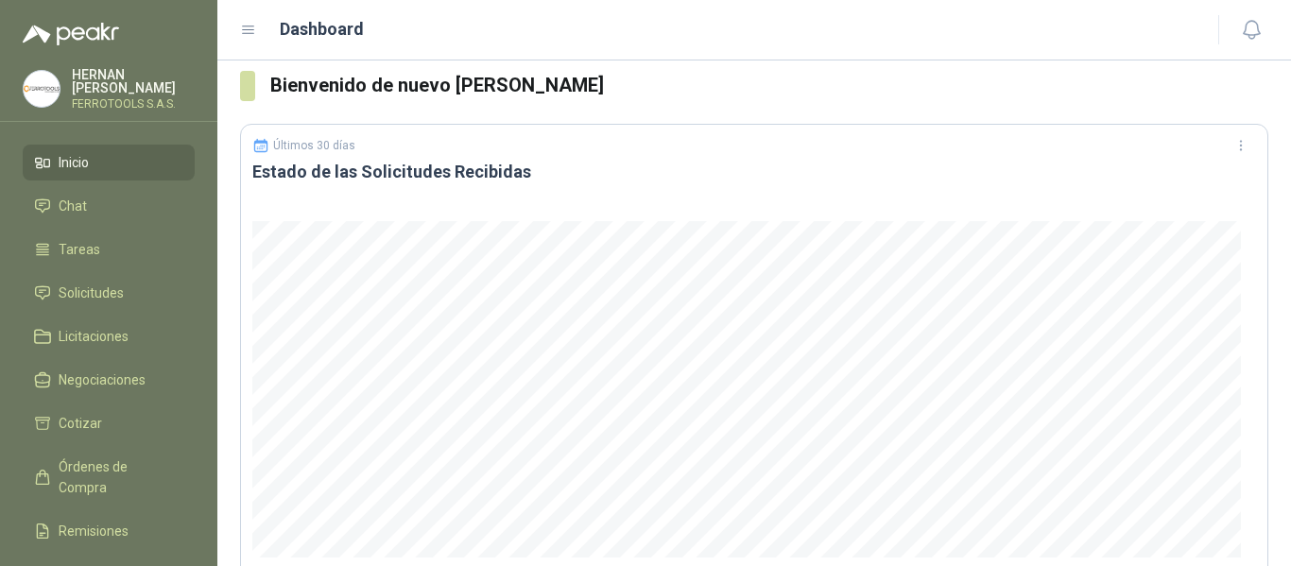
scroll to position [0, 0]
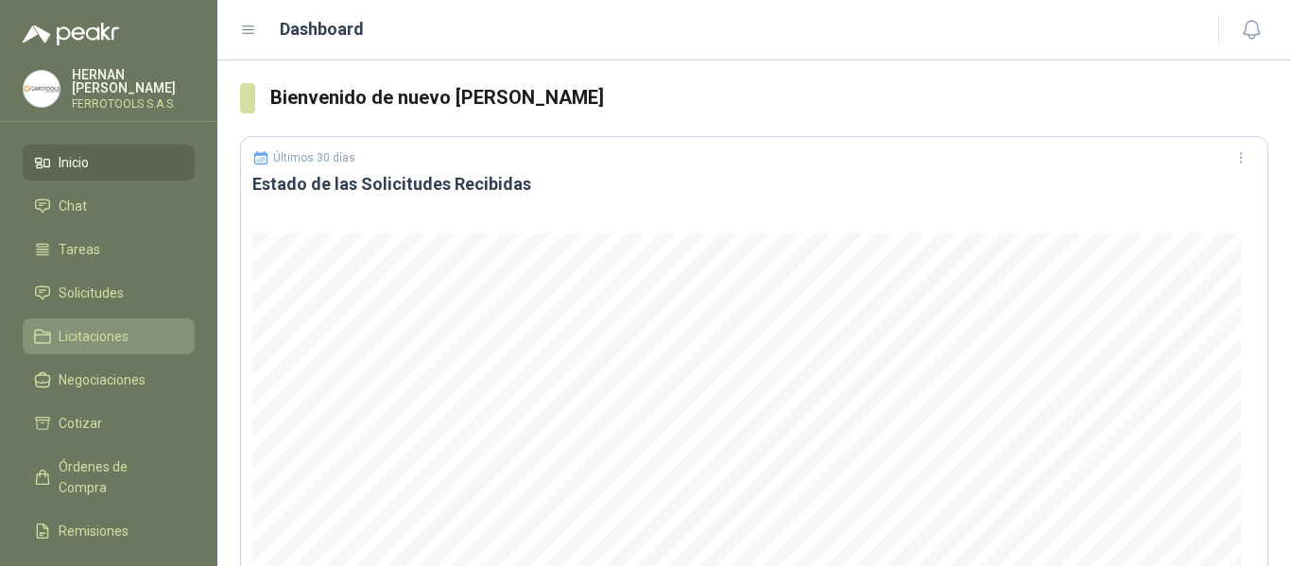
click at [54, 330] on li "Licitaciones" at bounding box center [108, 336] width 149 height 21
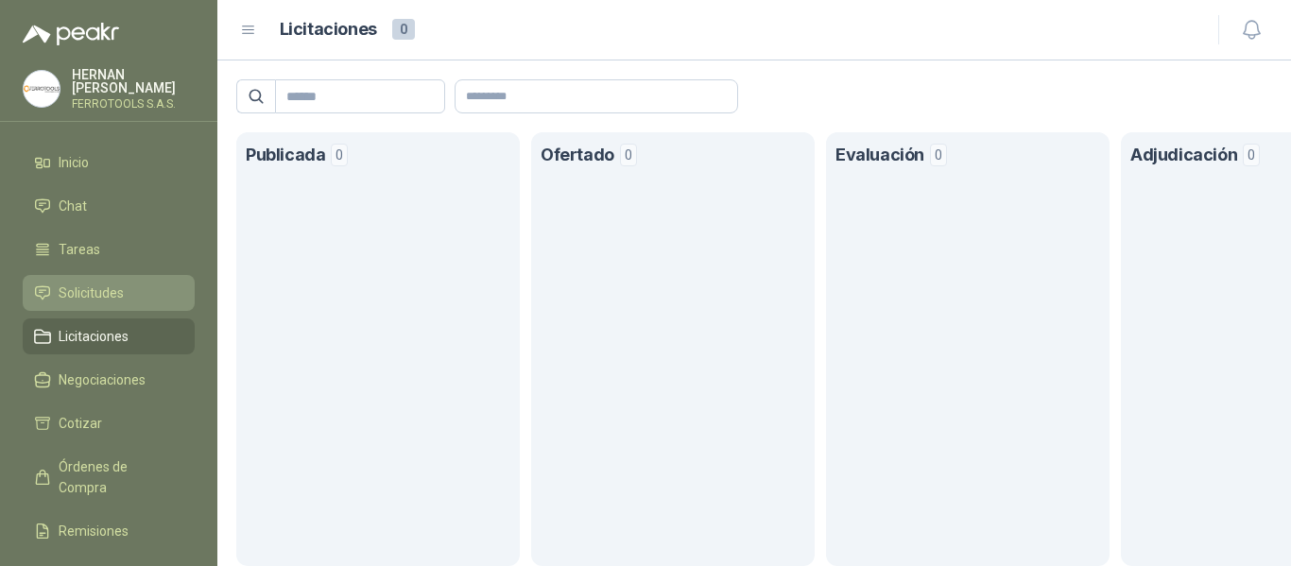
click at [82, 301] on link "Solicitudes" at bounding box center [109, 293] width 172 height 36
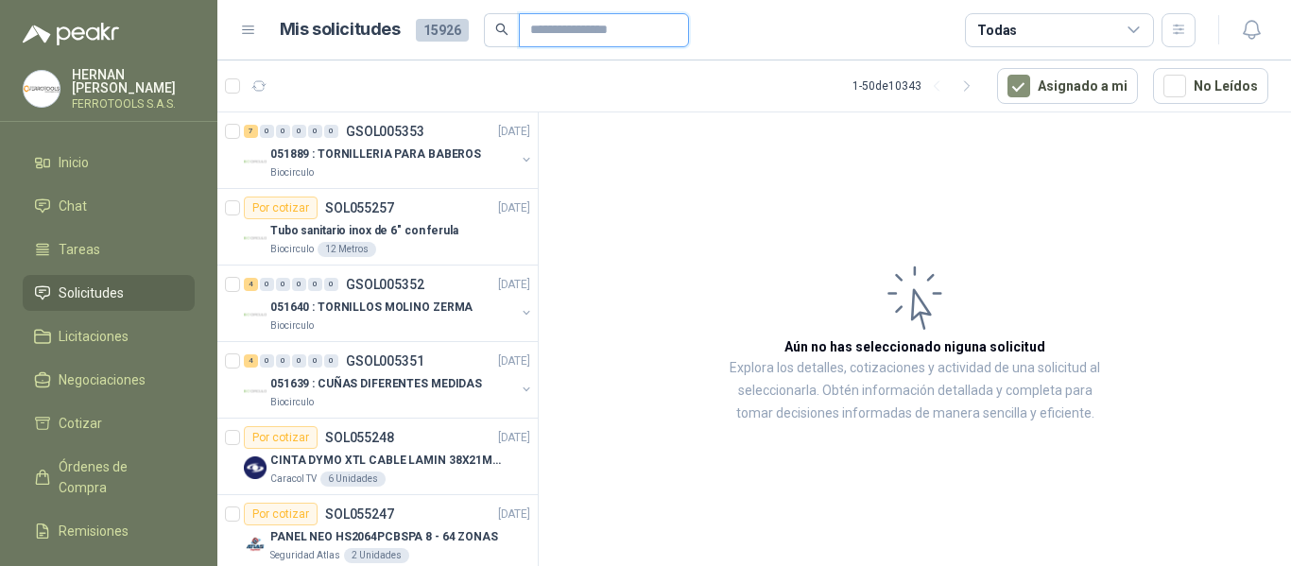
click at [626, 28] on input "text" at bounding box center [596, 30] width 132 height 32
click at [1188, 31] on button "button" at bounding box center [1178, 30] width 34 height 34
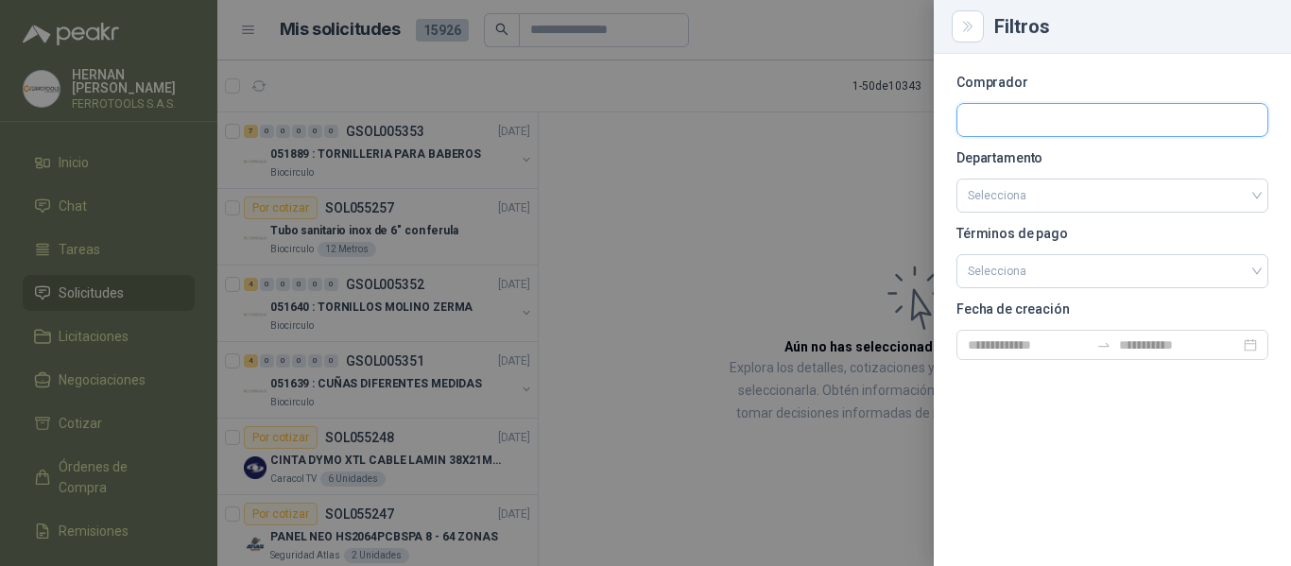
click at [1056, 112] on input "text" at bounding box center [1112, 120] width 310 height 32
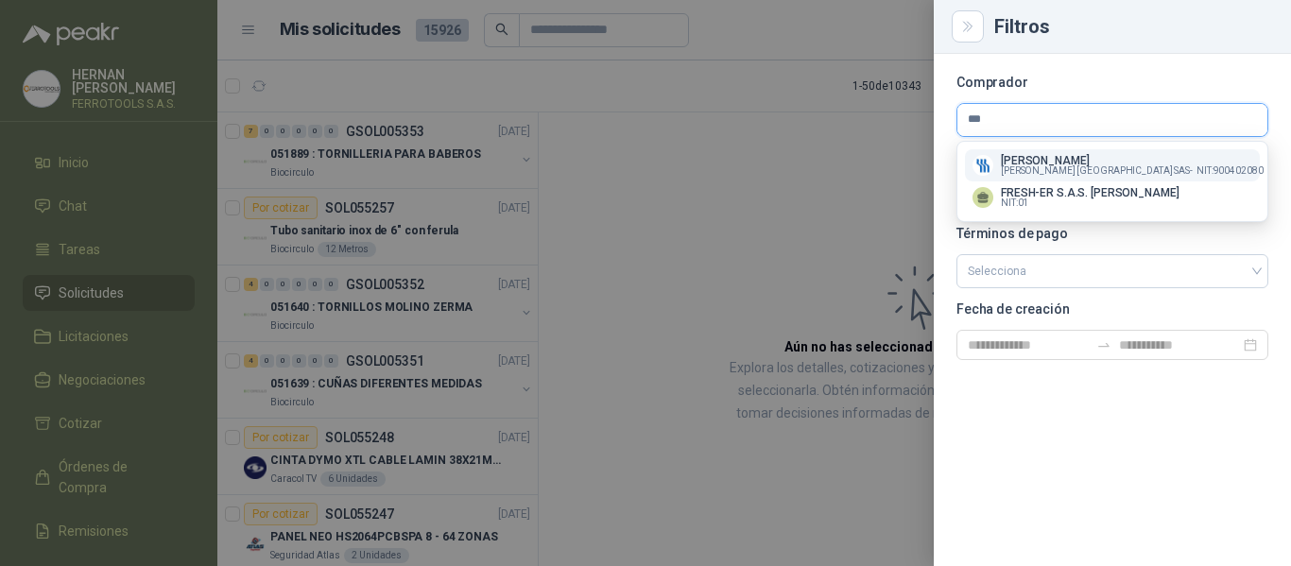
type input "***"
click at [1064, 166] on span "[PERSON_NAME] [GEOGRAPHIC_DATA] SAS -" at bounding box center [1097, 170] width 192 height 9
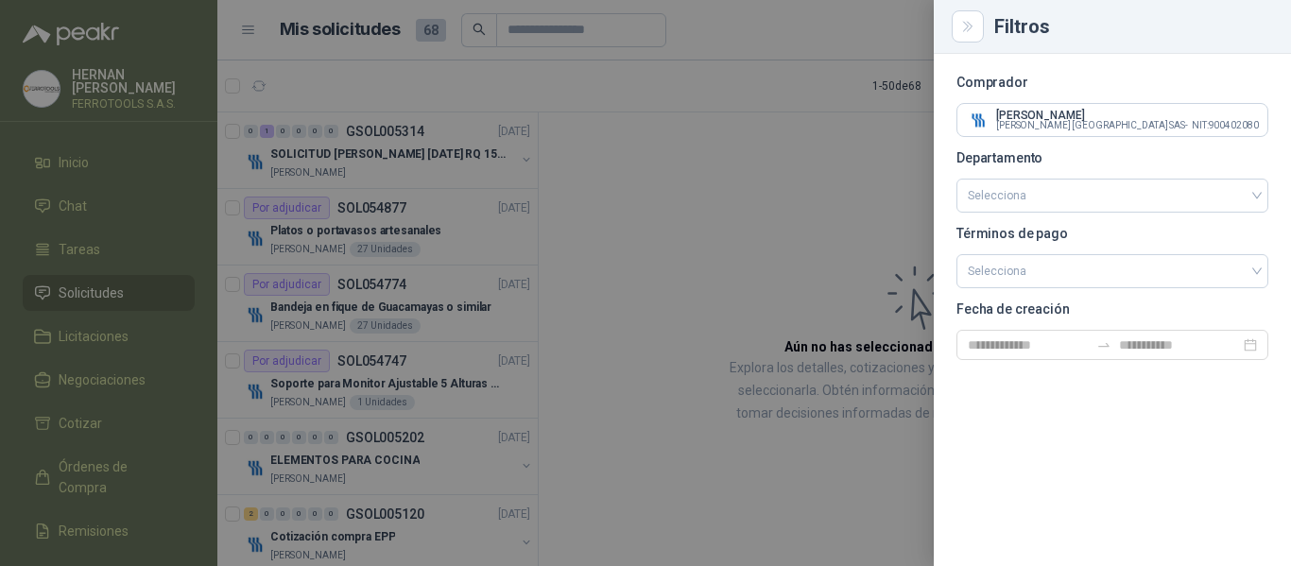
click at [396, 165] on div at bounding box center [645, 283] width 1291 height 566
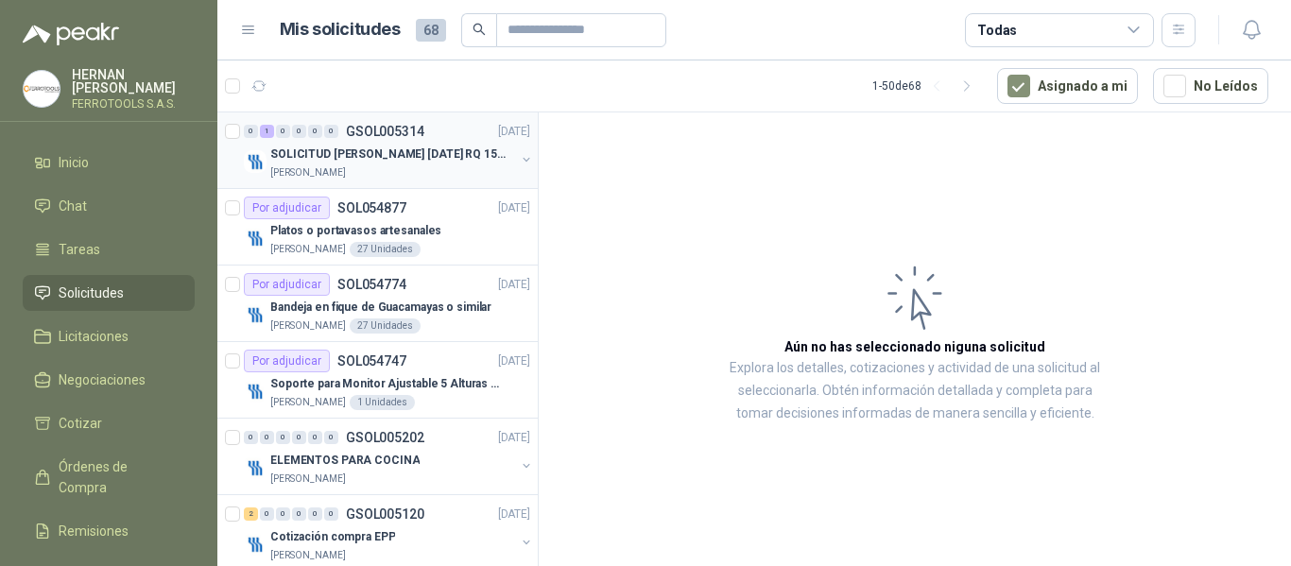
click at [428, 160] on p "SOLICITUD [PERSON_NAME] [DATE] RQ 15250" at bounding box center [387, 155] width 235 height 18
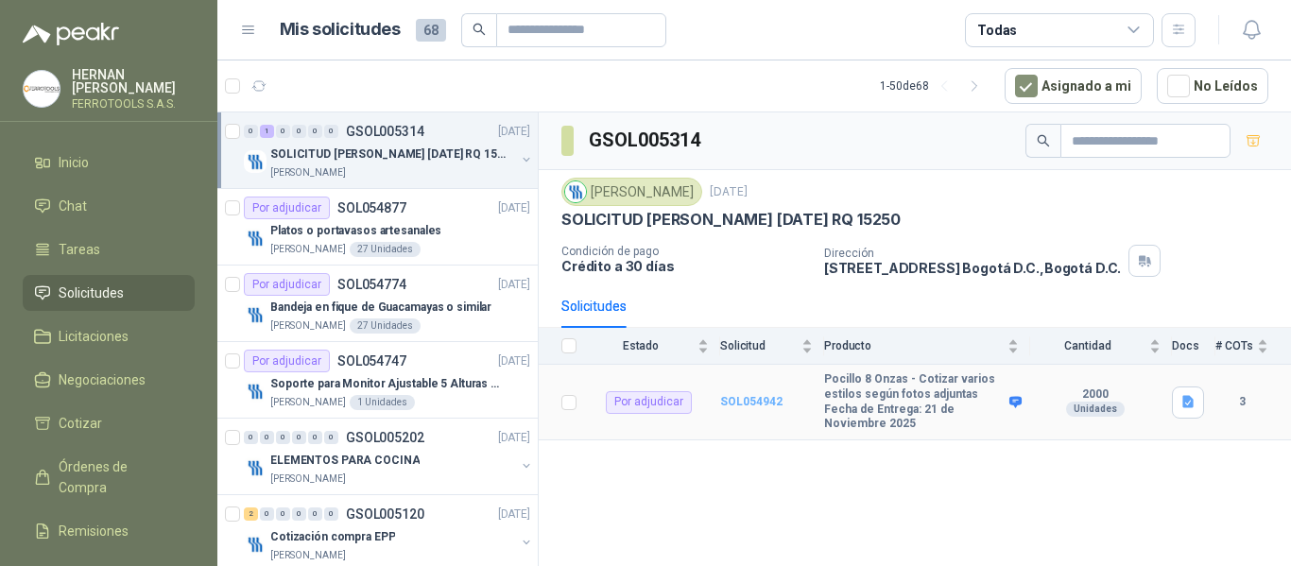
click at [767, 395] on b "SOL054942" at bounding box center [751, 401] width 62 height 13
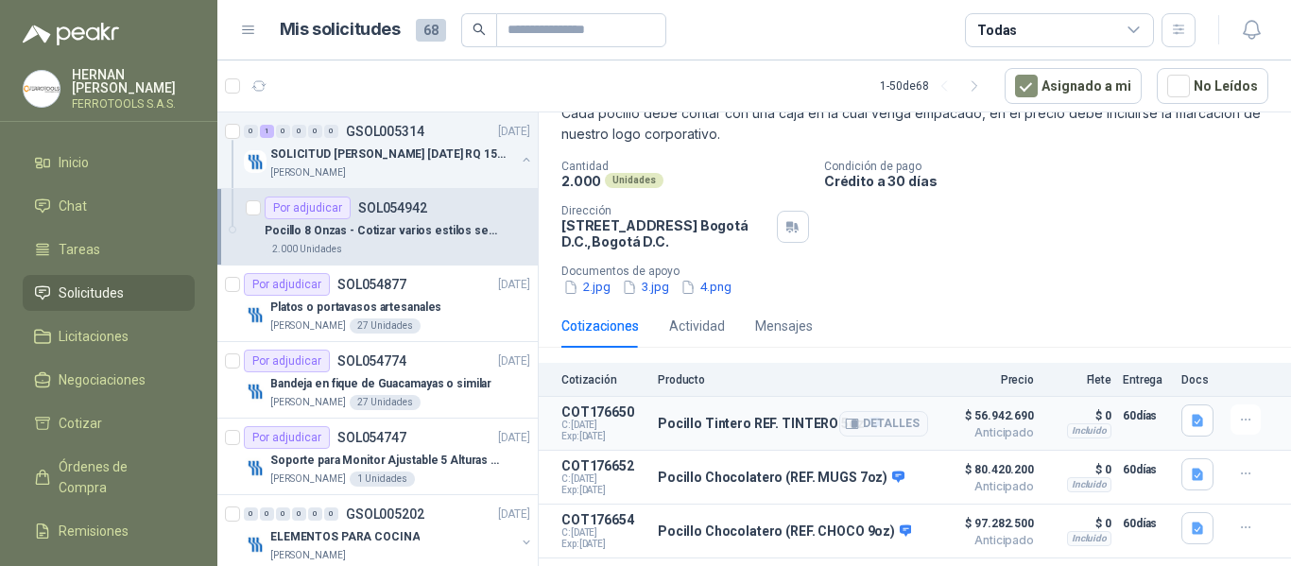
scroll to position [174, 0]
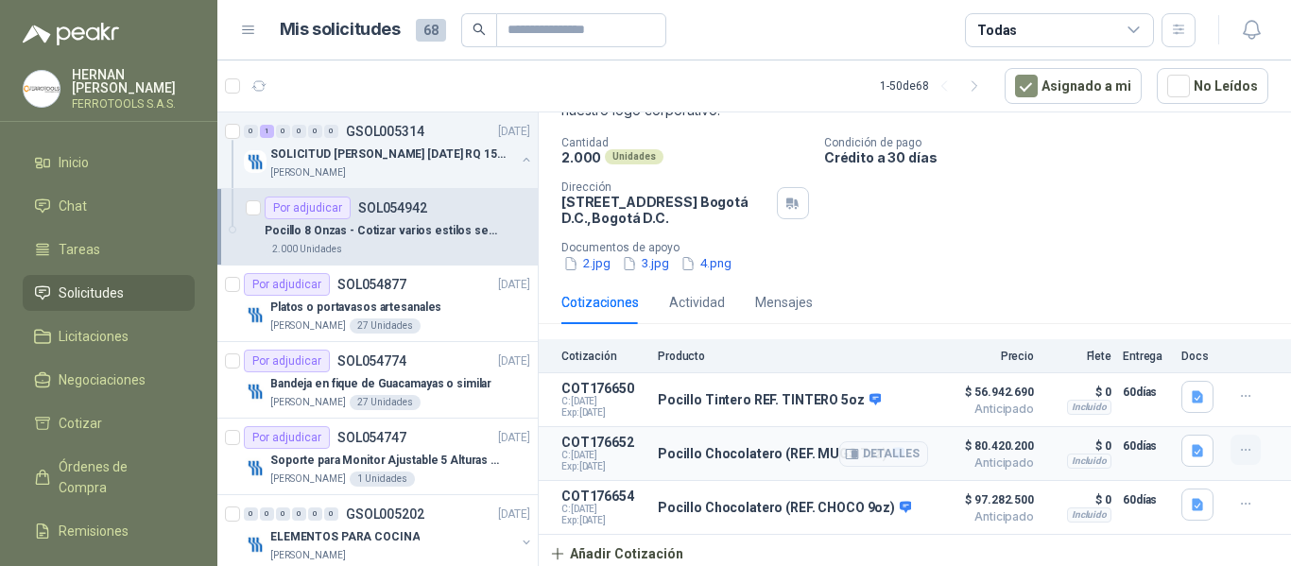
click at [1238, 447] on icon "button" at bounding box center [1246, 450] width 16 height 16
click at [854, 448] on button "Detalles" at bounding box center [883, 454] width 89 height 26
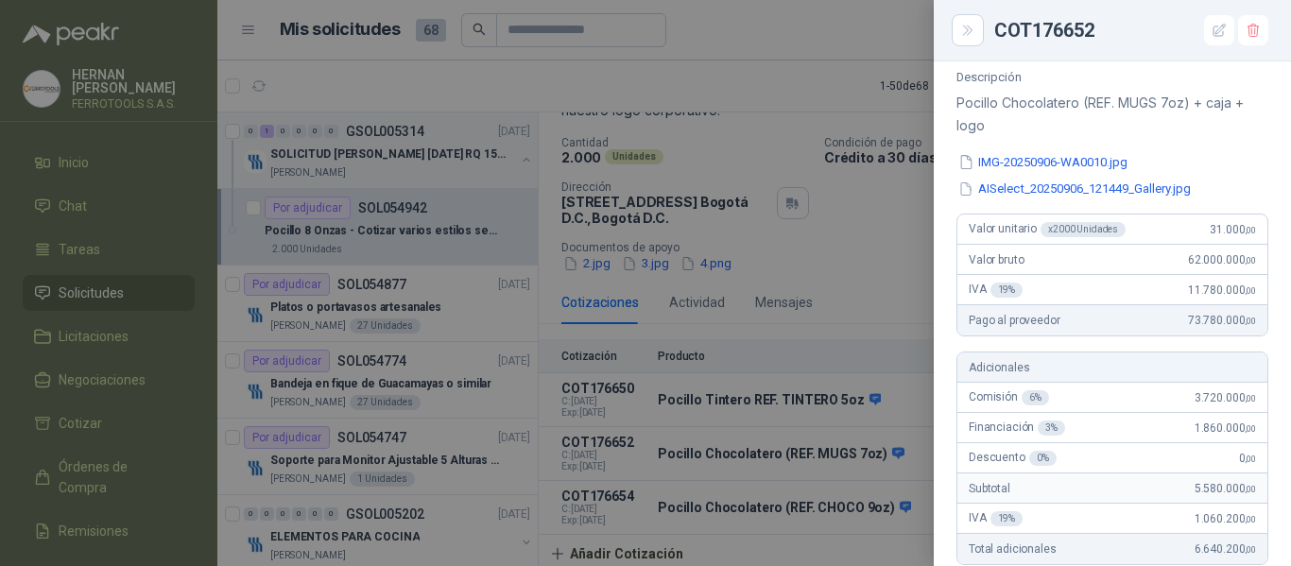
scroll to position [112, 0]
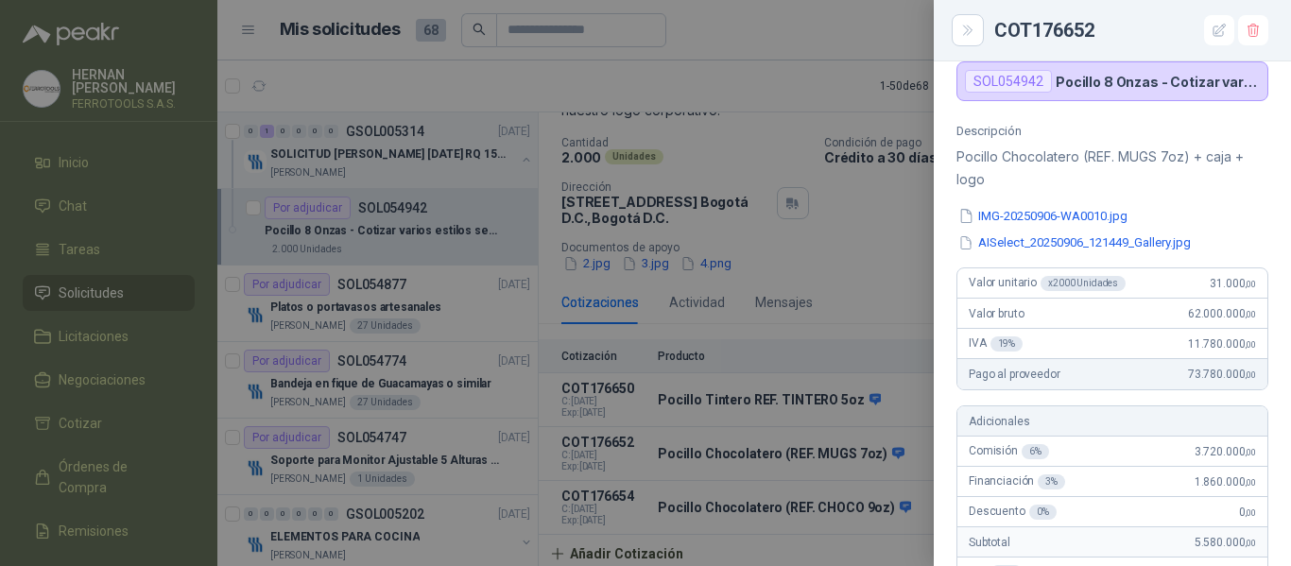
drag, startPoint x: 677, startPoint y: 52, endPoint x: 679, endPoint y: 61, distance: 9.6
click at [678, 52] on div at bounding box center [645, 283] width 1291 height 566
